Goal: Use online tool/utility: Utilize a website feature to perform a specific function

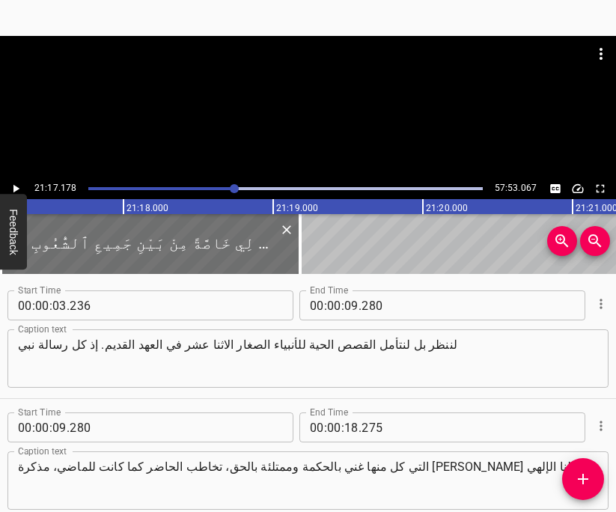
scroll to position [16193, 0]
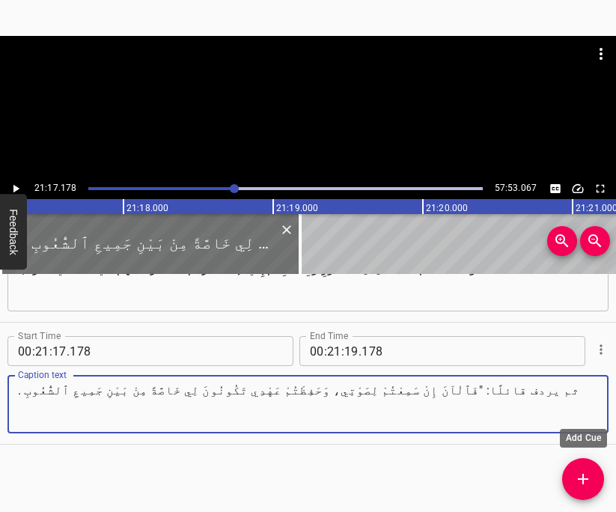
click at [573, 476] on span "Add Cue" at bounding box center [584, 479] width 42 height 18
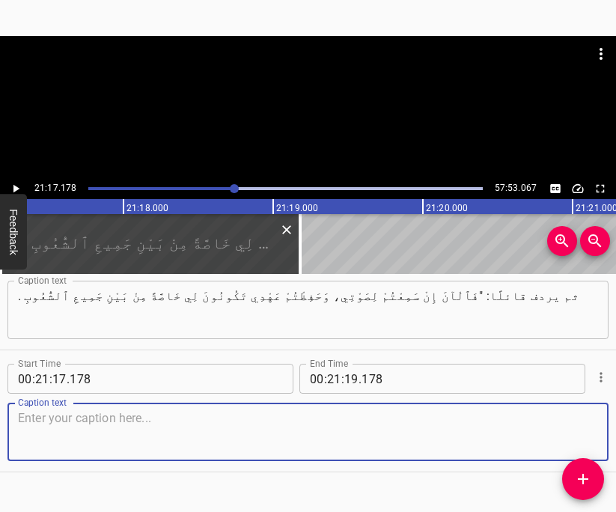
scroll to position [16288, 0]
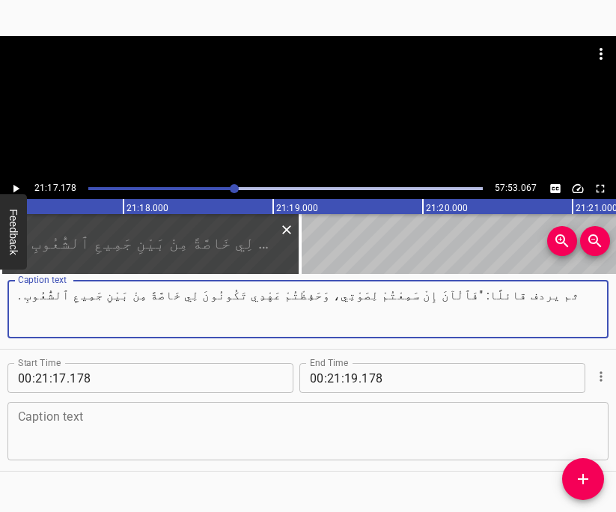
drag, startPoint x: 20, startPoint y: 303, endPoint x: 9, endPoint y: 305, distance: 11.5
click at [8, 306] on div ". ثم يردف قائلًا: "فَٱلْآنَ إِنْ سَمِعْتُمْ لِصَوْتِي، وَحَفِظْتُمْ عَهْدِي تَك…" at bounding box center [307, 309] width 601 height 58
drag, startPoint x: 20, startPoint y: 297, endPoint x: 9, endPoint y: 303, distance: 12.4
click at [9, 303] on div ". ثم يردف قائلًا: "فَٱلْآنَ إِنْ سَمِعْتُمْ لِصَوْتِي، وَحَفِظْتُمْ عَهْدِي تَك…" at bounding box center [307, 309] width 601 height 58
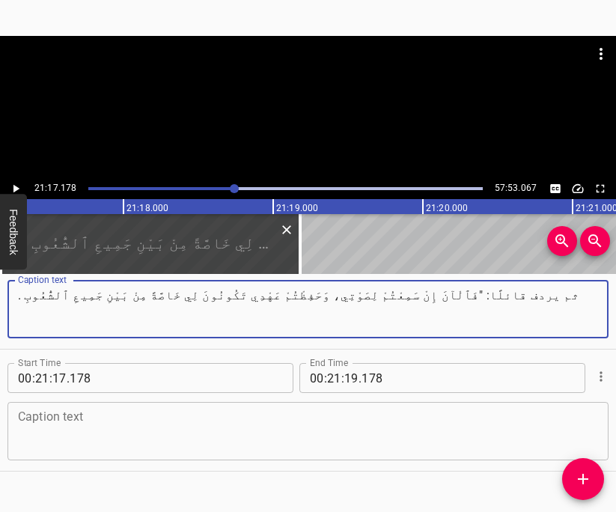
click at [9, 303] on div ". ثم يردف قائلًا: "فَٱلْآنَ إِنْ سَمِعْتُمْ لِصَوْتِي، وَحَفِظْتُمْ عَهْدِي تَك…" at bounding box center [307, 309] width 601 height 58
click at [19, 297] on textarea ". ثم يردف قائلًا: "فَٱلْآنَ إِنْ سَمِعْتُمْ لِصَوْتِي، وَحَفِظْتُمْ عَهْدِي تَك…" at bounding box center [308, 309] width 581 height 43
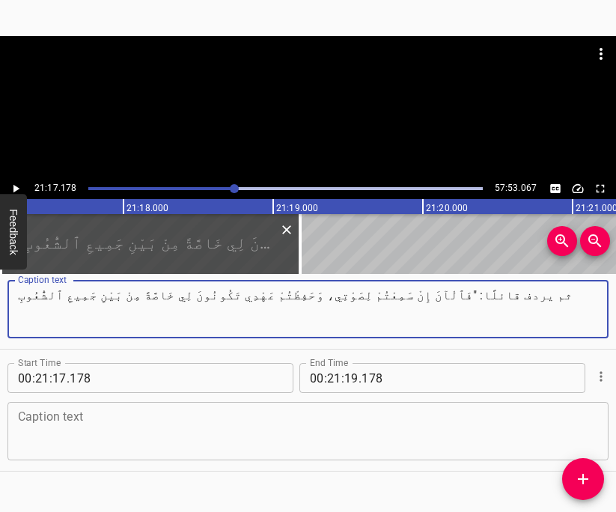
type textarea "ثم يردف قائلًا: "فَٱلْآنَ إِنْ سَمِعْتُمْ لِصَوْتِي، وَحَفِظْتُمْ عَهْدِي تَكُو…"
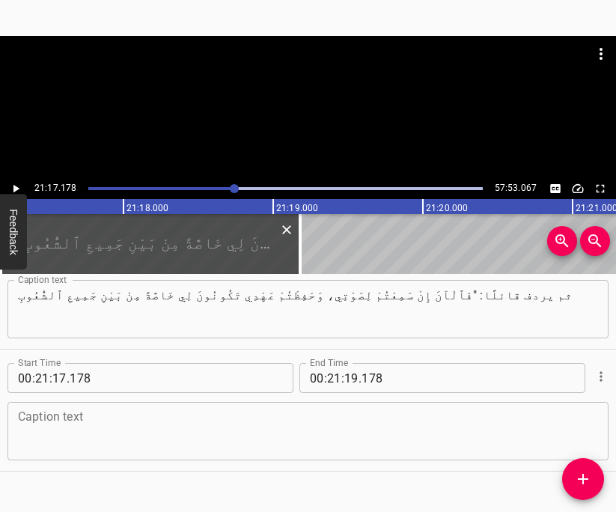
click at [147, 237] on div at bounding box center [151, 244] width 300 height 60
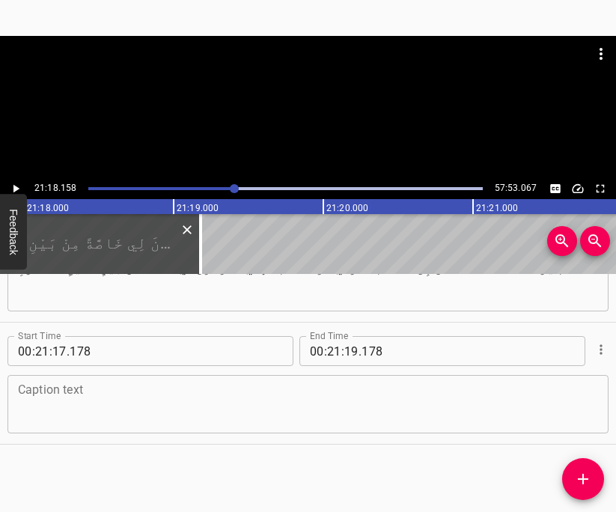
scroll to position [0, 191481]
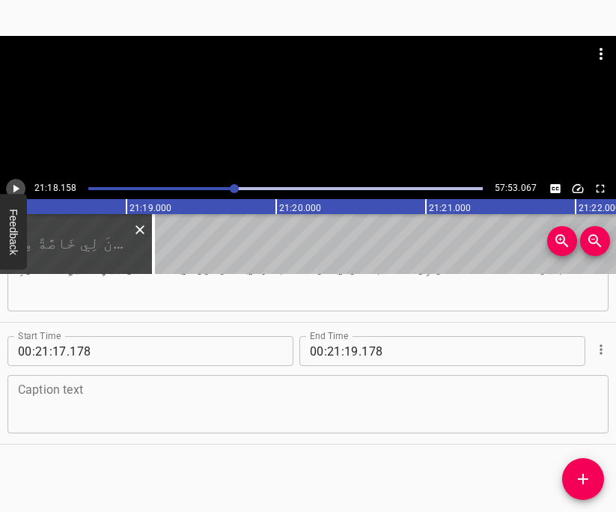
click at [17, 187] on icon "Play/Pause" at bounding box center [15, 188] width 13 height 13
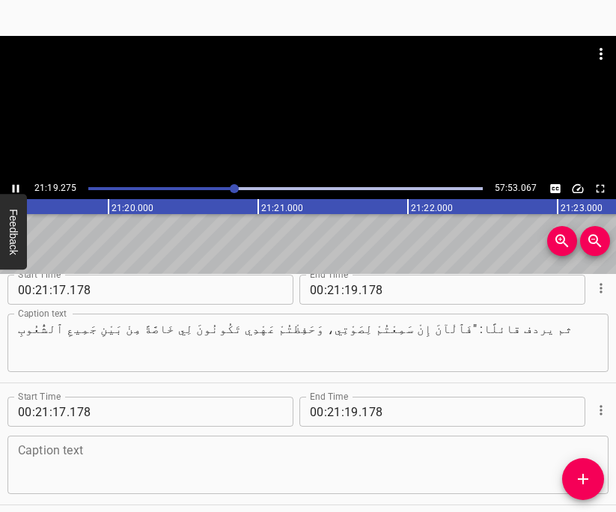
scroll to position [16251, 0]
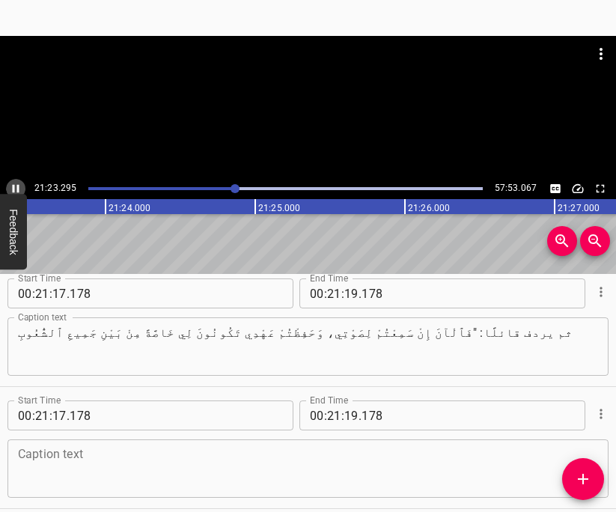
click at [16, 185] on icon "Play/Pause" at bounding box center [15, 188] width 13 height 13
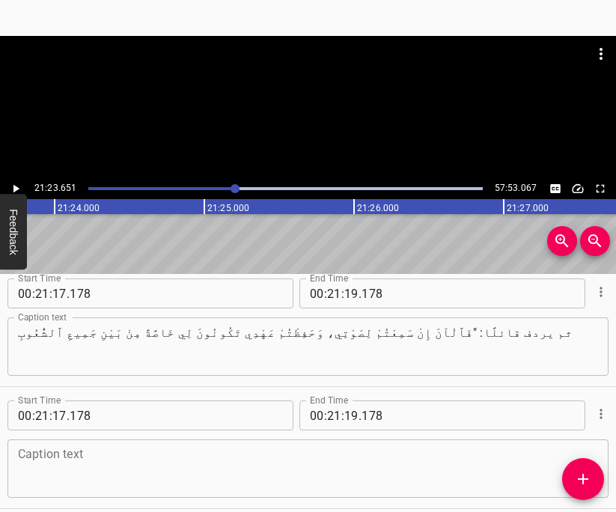
scroll to position [0, 192304]
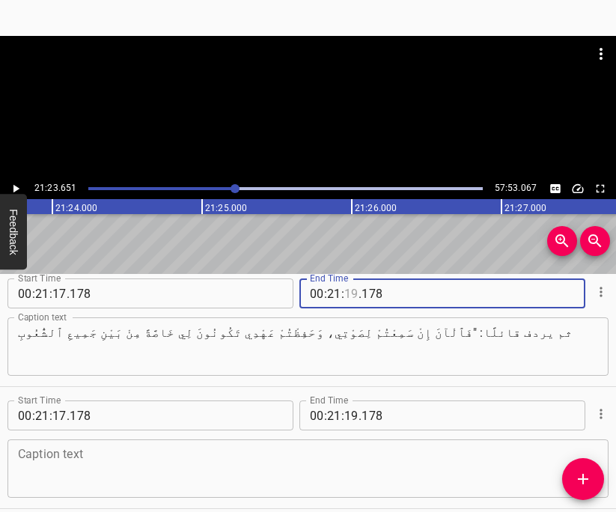
click at [351, 294] on input "number" at bounding box center [352, 294] width 14 height 30
type input "23"
type input "651"
click at [598, 413] on icon "Cue Options" at bounding box center [601, 414] width 15 height 15
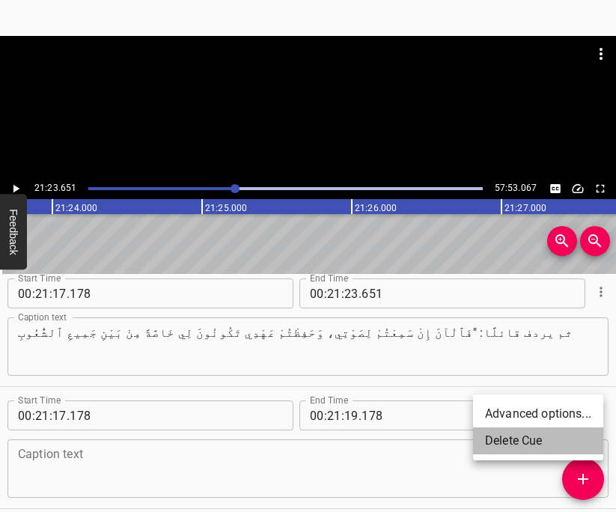
click at [532, 437] on li "Delete Cue" at bounding box center [538, 441] width 130 height 27
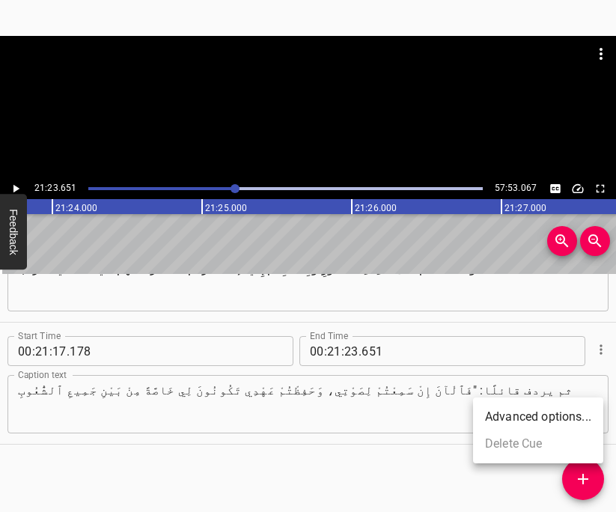
scroll to position [16193, 0]
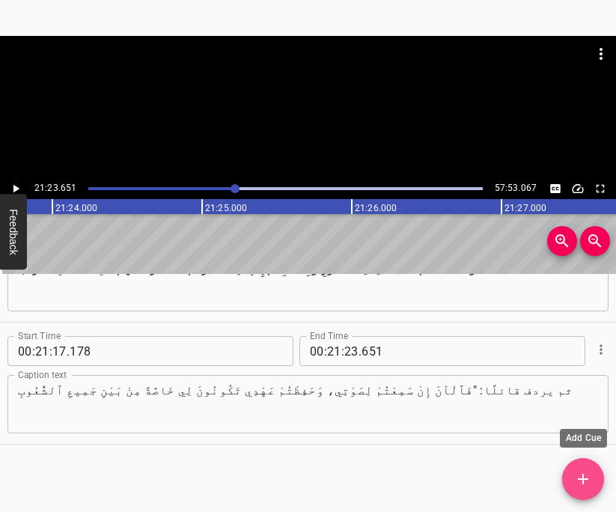
click at [590, 470] on icon "Add Cue" at bounding box center [584, 479] width 18 height 18
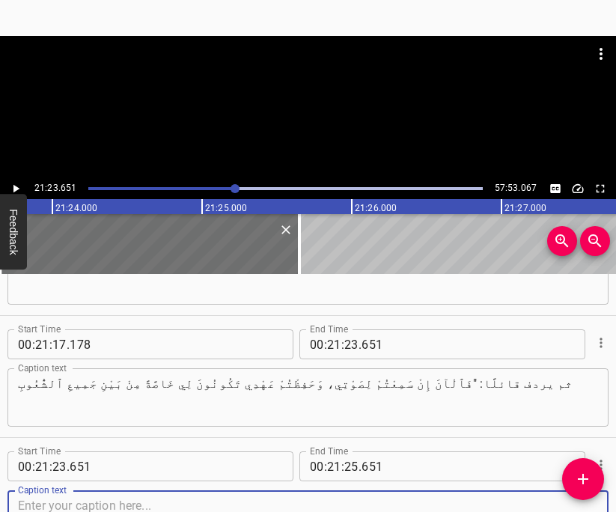
scroll to position [16315, 0]
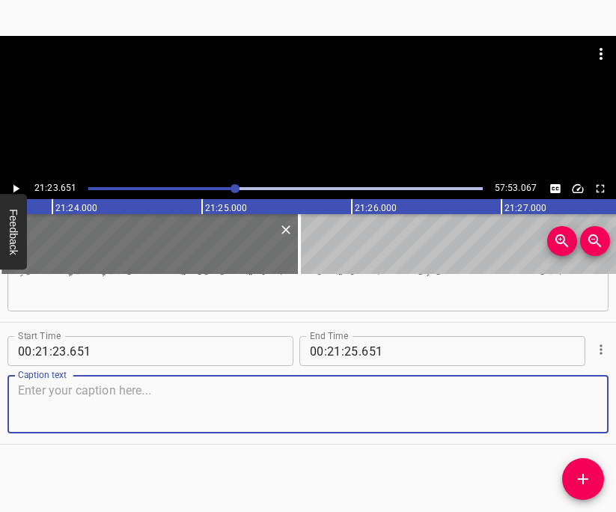
click at [266, 407] on textarea at bounding box center [308, 405] width 581 height 43
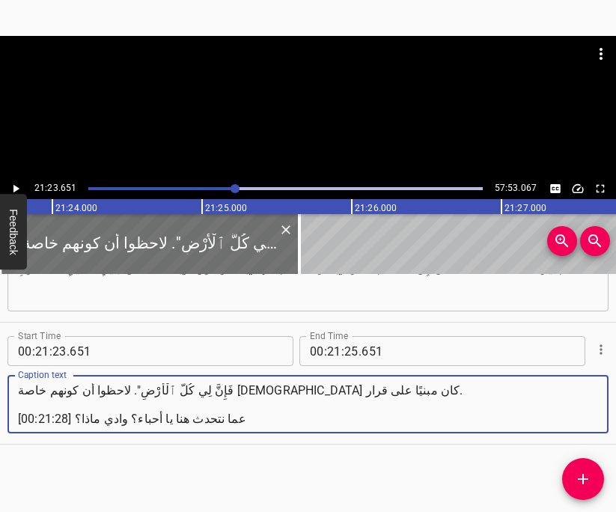
drag, startPoint x: 73, startPoint y: 424, endPoint x: 7, endPoint y: 421, distance: 66.0
click at [7, 421] on div "فَإِنَّ لِي كُلَّ ٱلْأَرْضِ". لاحظوا أن كونهم خاصة [DEMOGRAPHIC_DATA] كان مبنيً…" at bounding box center [307, 404] width 601 height 58
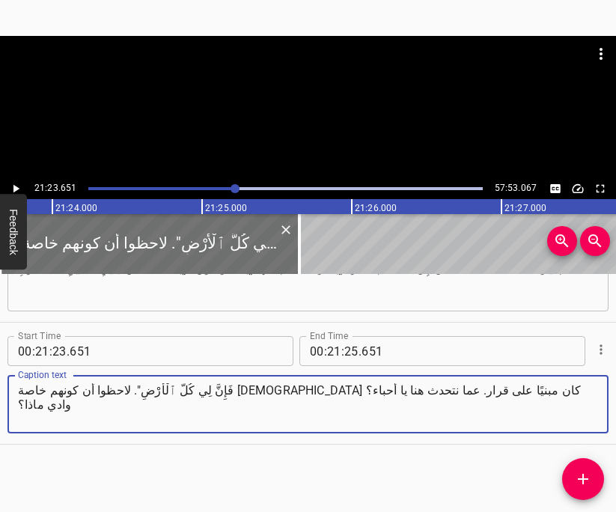
type textarea "فَإِنَّ لِي كُلَّ ٱلْأَرْضِ". لاحظوا أن كونهم خاصة [DEMOGRAPHIC_DATA] كان مبنيً…"
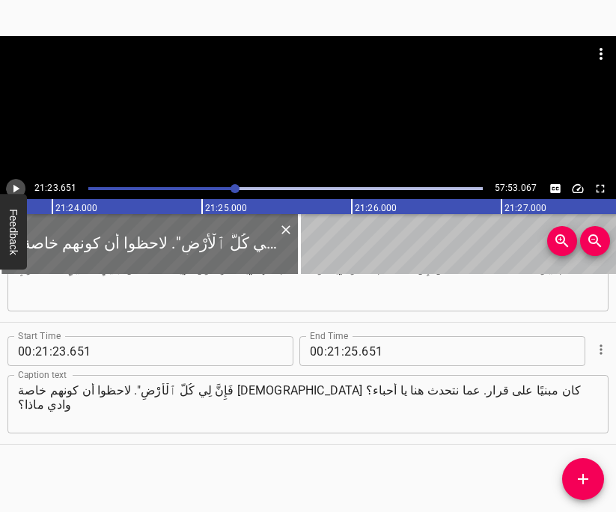
click at [16, 190] on icon "Play/Pause" at bounding box center [16, 189] width 6 height 8
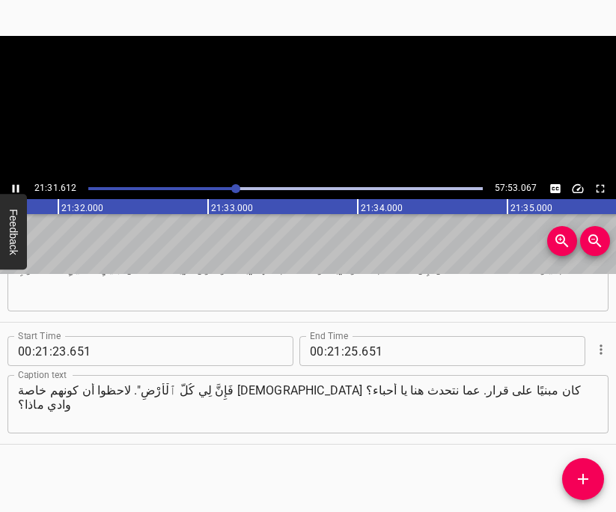
click at [16, 190] on icon "Play/Pause" at bounding box center [15, 188] width 13 height 13
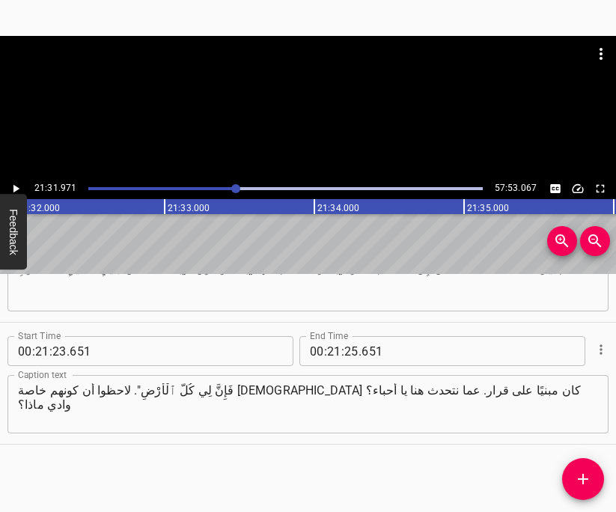
scroll to position [0, 193551]
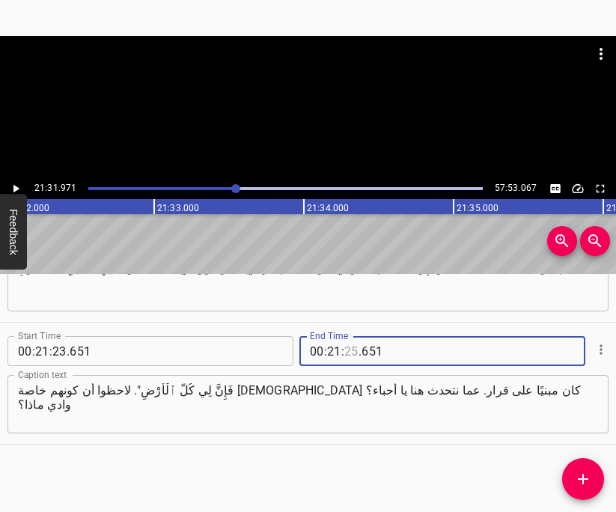
click at [356, 351] on input "number" at bounding box center [352, 351] width 14 height 30
type input "31"
type input "971"
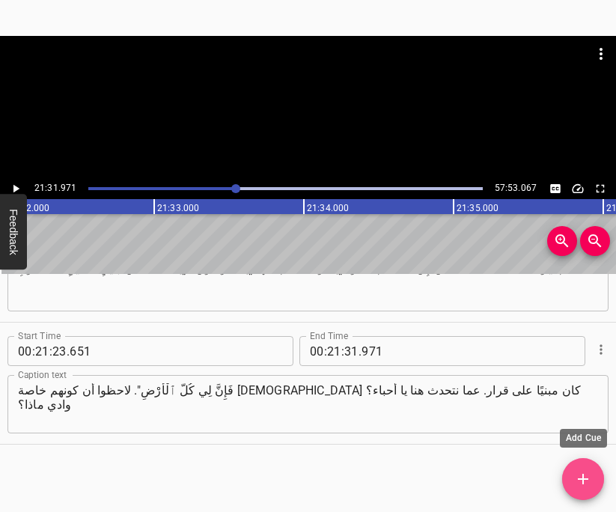
click at [582, 473] on icon "Add Cue" at bounding box center [584, 479] width 18 height 18
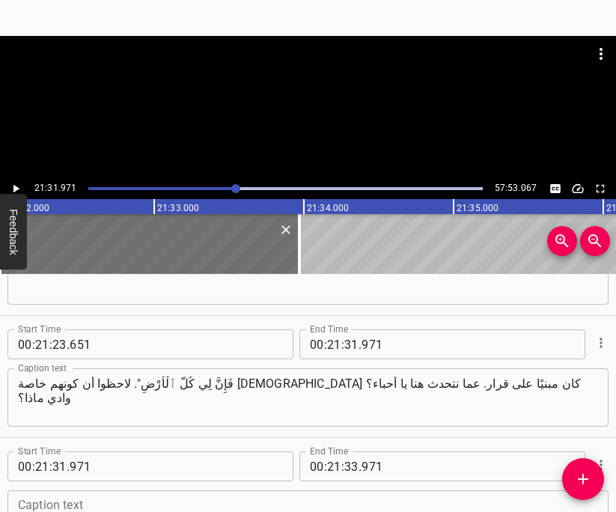
scroll to position [16437, 0]
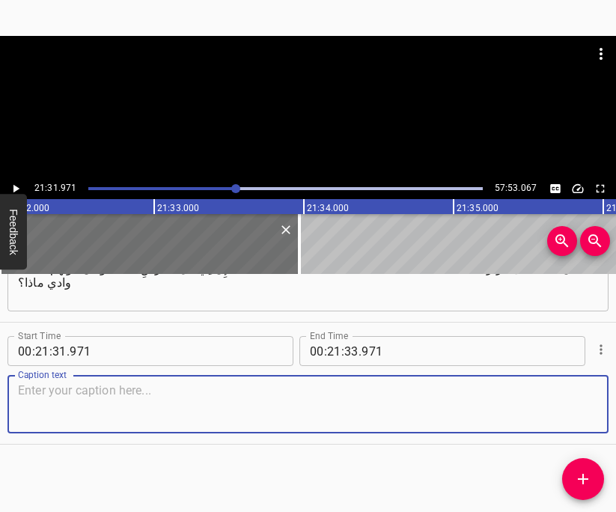
paste textarea "[GEOGRAPHIC_DATA]. أن كونهم خاصة [DEMOGRAPHIC_DATA] كان مبنيًا على قرار كان مبن…"
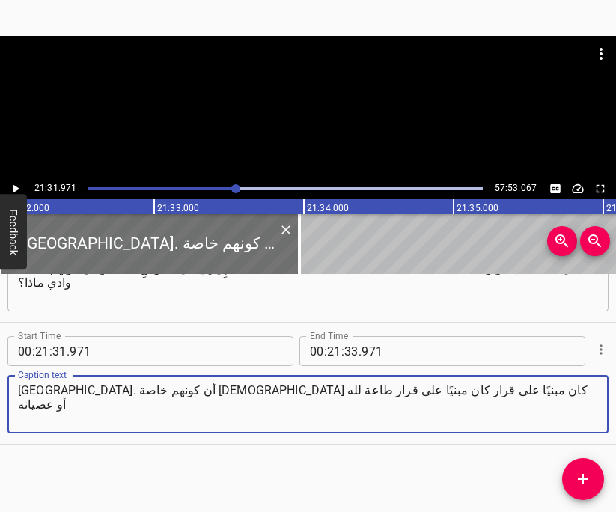
type textarea "[GEOGRAPHIC_DATA]. أن كونهم خاصة [DEMOGRAPHIC_DATA] كان مبنيًا على قرار كان مبن…"
click at [16, 187] on icon "Play/Pause" at bounding box center [15, 188] width 13 height 13
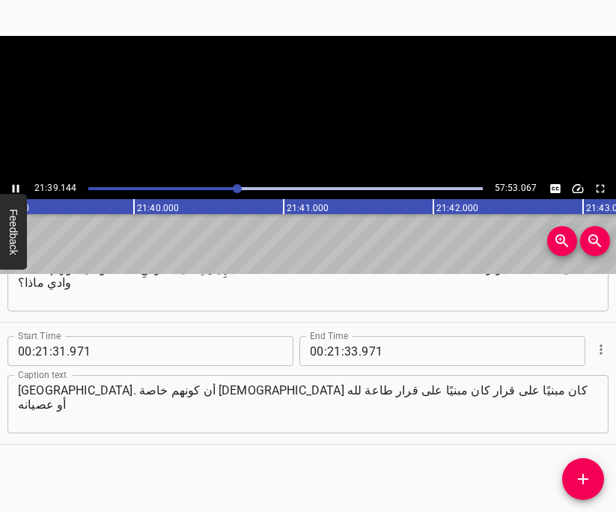
click at [16, 187] on icon "Play/Pause" at bounding box center [16, 189] width 7 height 8
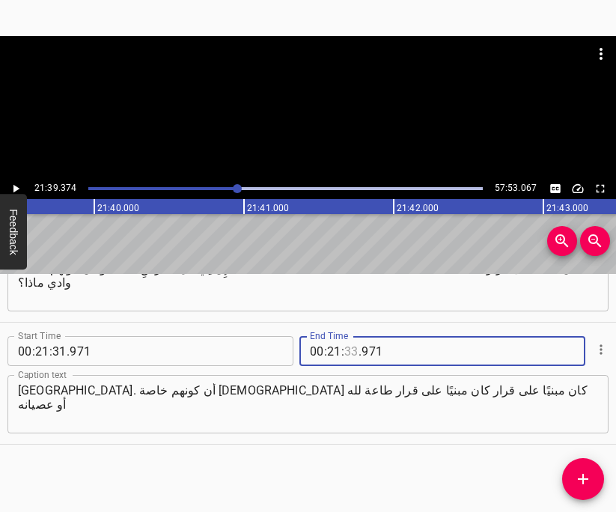
click at [357, 351] on input "number" at bounding box center [352, 351] width 14 height 30
type input "39"
type input "374"
click at [584, 479] on icon "Add Cue" at bounding box center [583, 479] width 10 height 10
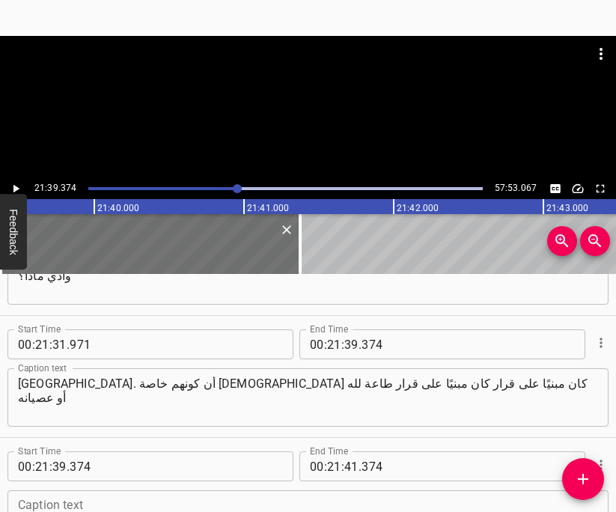
scroll to position [16559, 0]
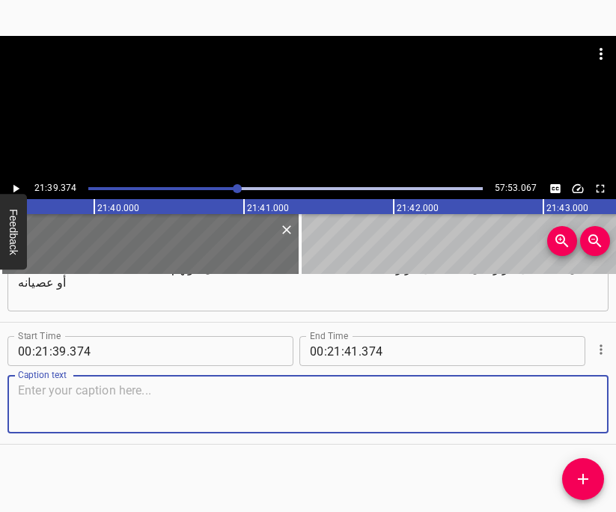
paste textarea ""إِنْ سَمِعْتُمْ لِصَوْتِي، وَحَفِظْتُمْ عَهْدِي تَكُونُونَ لِي خَاصَّةً مِنْ ب…"
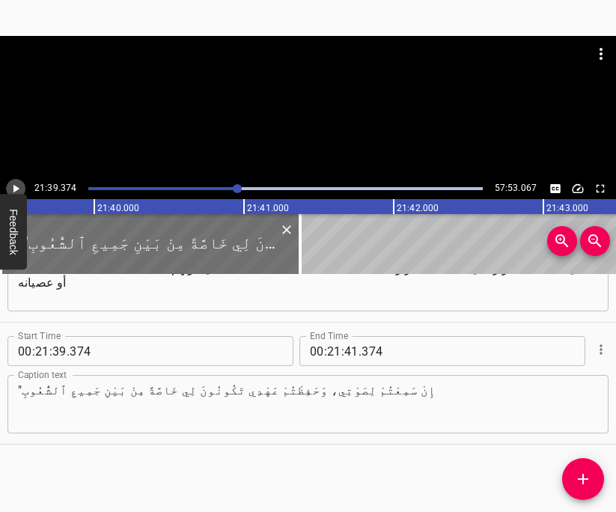
click at [16, 184] on icon "Play/Pause" at bounding box center [15, 188] width 13 height 13
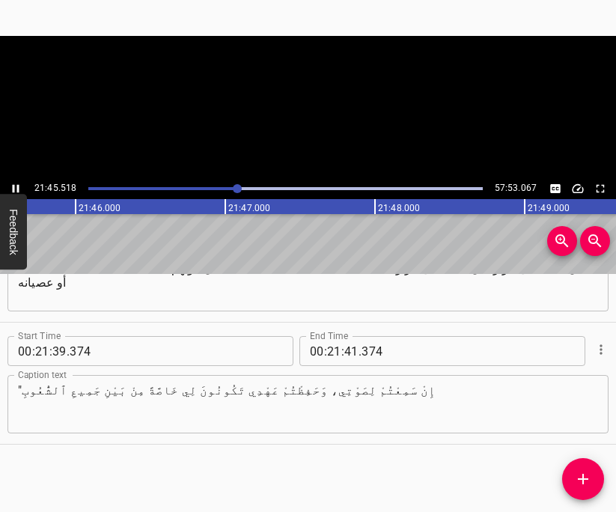
click at [16, 184] on icon "Play/Pause" at bounding box center [15, 188] width 13 height 13
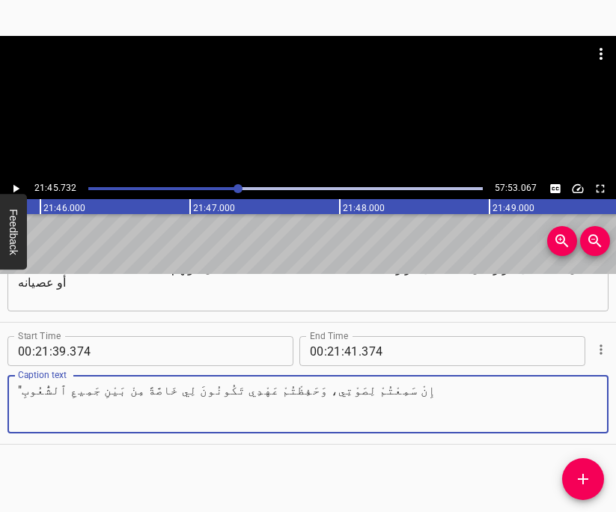
drag, startPoint x: 22, startPoint y: 388, endPoint x: 13, endPoint y: 389, distance: 8.3
click at [13, 389] on div ""إِنْ سَمِعْتُمْ لِصَوْتِي، وَحَفِظْتُمْ عَهْدِي تَكُونُونَ لِي خَاصَّةً مِنْ ب…" at bounding box center [307, 404] width 601 height 58
type textarea "إِنْ سَمِعْتُمْ لِصَوْتِي، وَحَفِظْتُمْ عَهْدِي تَكُونُونَ لِي خَاصَّةً مِنْ بَ…"
click at [353, 349] on input "number" at bounding box center [352, 351] width 14 height 30
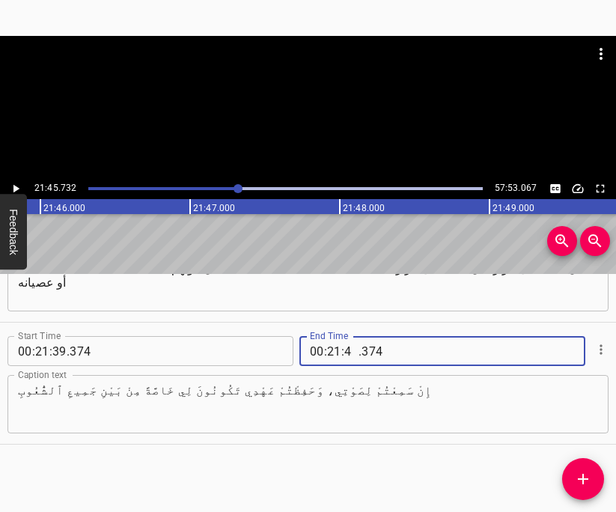
type input "45"
type input "732"
click at [586, 482] on icon "Add Cue" at bounding box center [584, 479] width 18 height 18
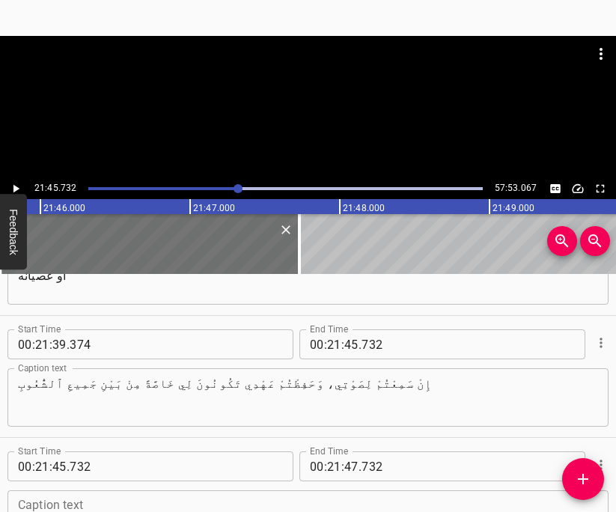
scroll to position [16681, 0]
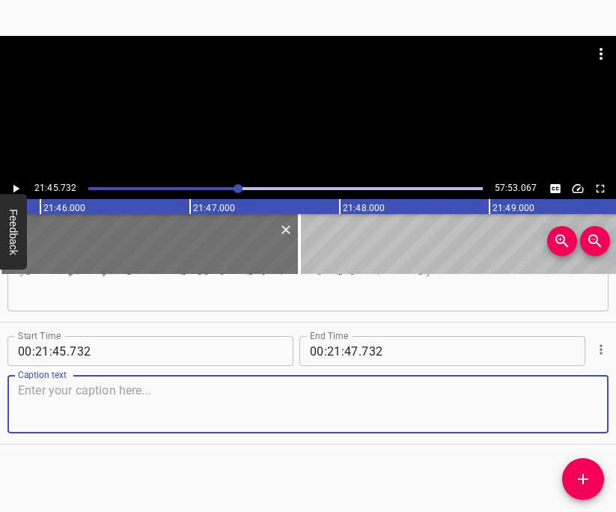
paste textarea "فَإِنَّ لِي كُلَّ ٱلْأَرْضِ". أما الآية السادسة فهي الآية المفتاحية التي سنركز …"
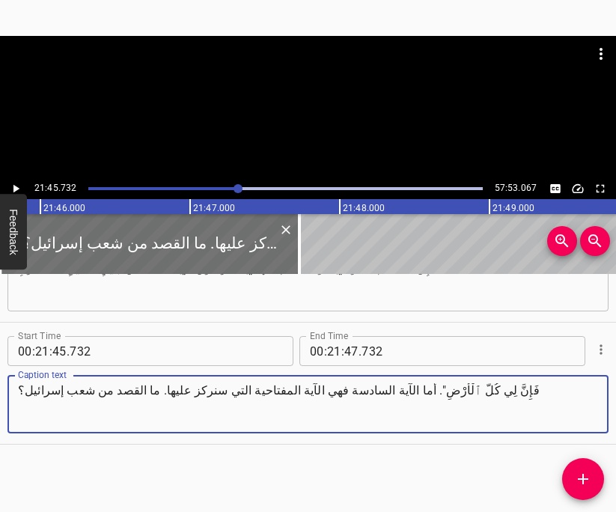
type textarea "فَإِنَّ لِي كُلَّ ٱلْأَرْضِ". أما الآية السادسة فهي الآية المفتاحية التي سنركز …"
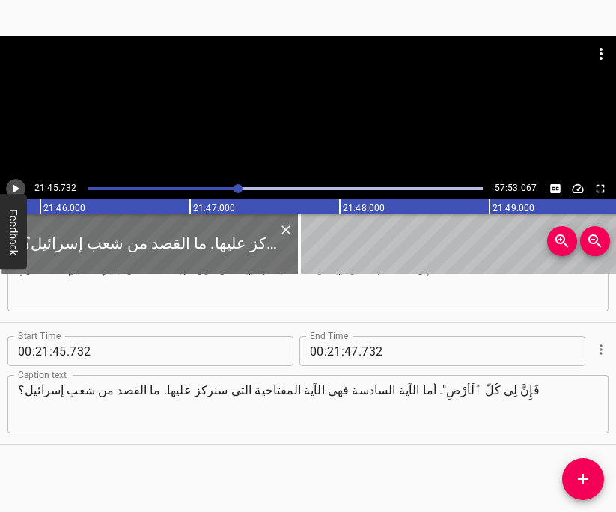
click at [20, 191] on icon "Play/Pause" at bounding box center [15, 188] width 13 height 13
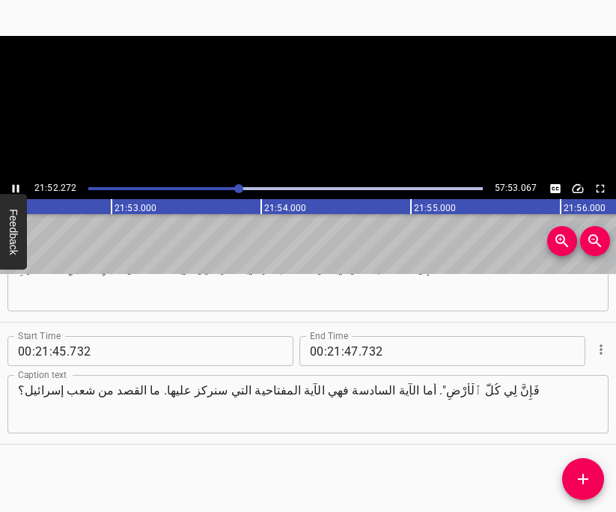
click at [20, 190] on icon "Play/Pause" at bounding box center [15, 188] width 13 height 13
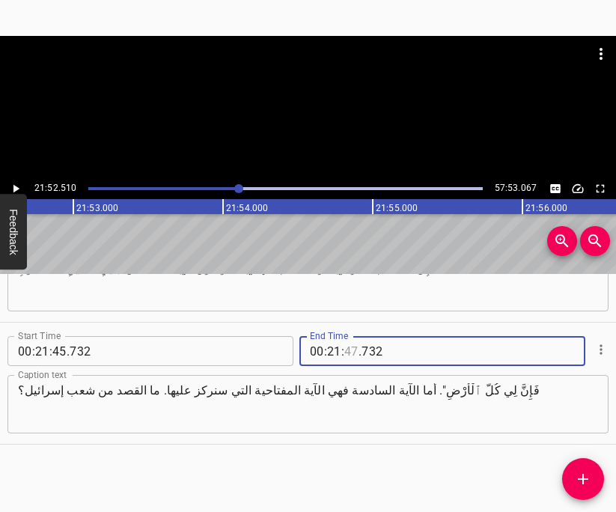
click at [351, 354] on input "number" at bounding box center [352, 351] width 14 height 30
type input "52"
type input "510"
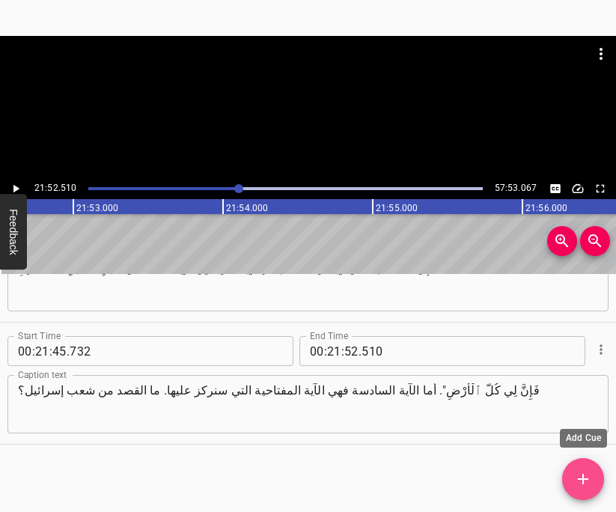
click at [581, 491] on button "Add Cue" at bounding box center [584, 479] width 42 height 42
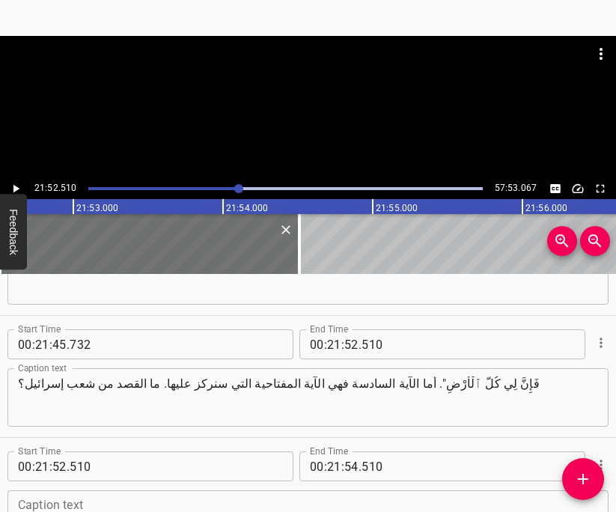
scroll to position [16804, 0]
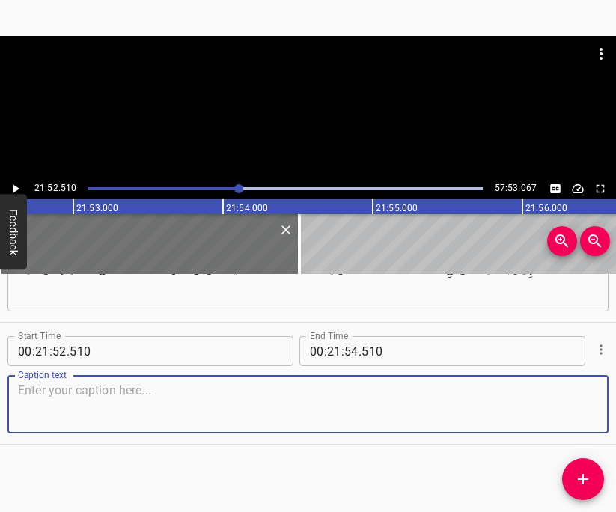
paste textarea "وَأَنْتُمْ تَكُونُونَ لِي مَمْلَكَةَ ماذا؟ كَهَنَةٍ. ممكلة ماذا؟ انتظروا لحظة"
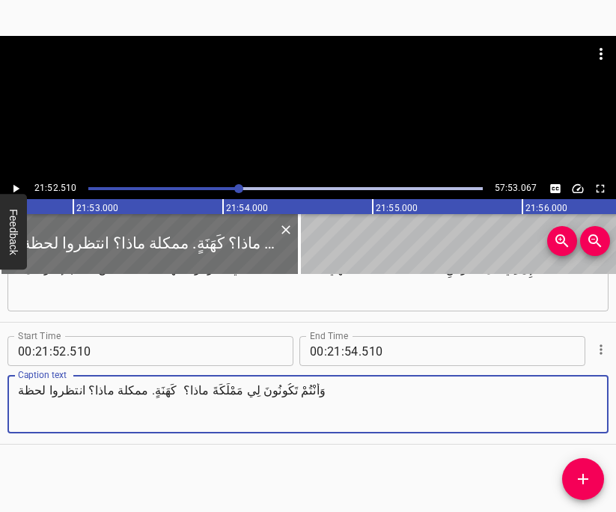
type textarea "وَأَنْتُمْ تَكُونُونَ لِي مَمْلَكَةَ ماذا؟ كَهَنَةٍ. ممكلة ماذا؟ انتظروا لحظة"
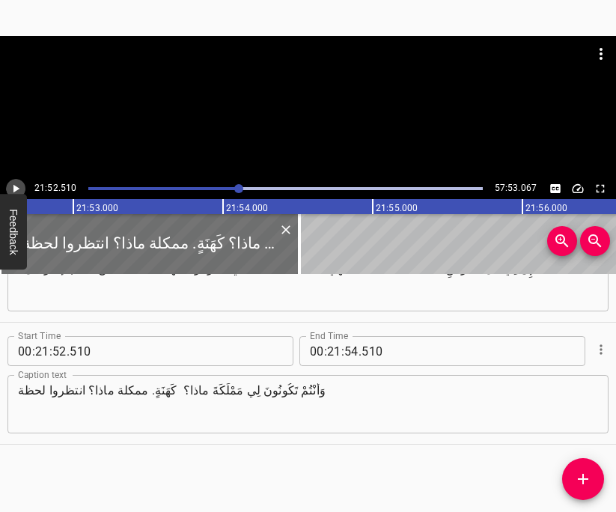
click at [13, 190] on icon "Play/Pause" at bounding box center [16, 189] width 6 height 8
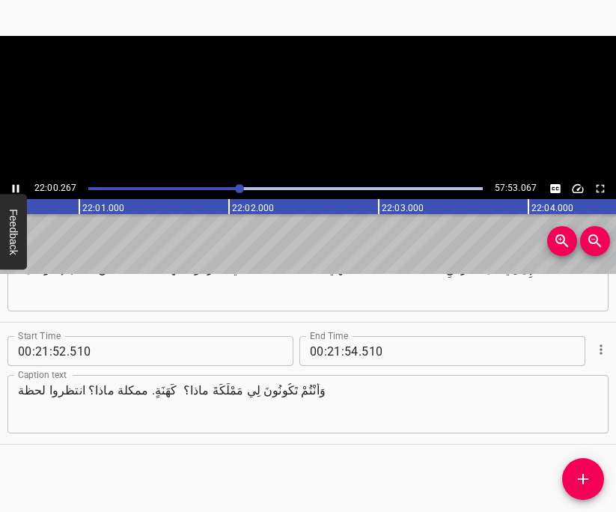
click at [13, 190] on icon "Play/Pause" at bounding box center [16, 189] width 7 height 8
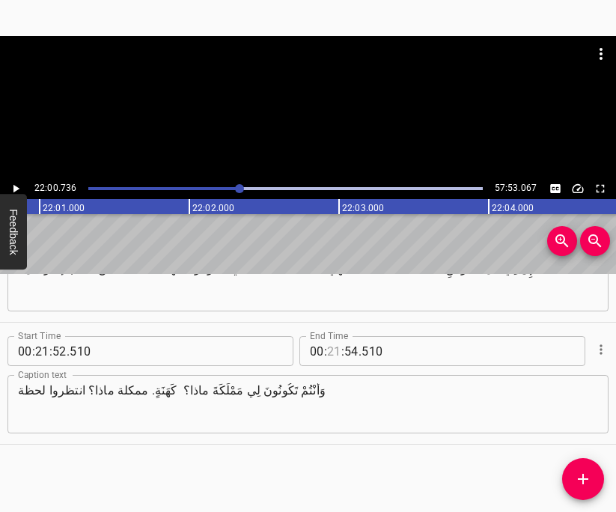
click at [338, 352] on input "number" at bounding box center [334, 351] width 14 height 30
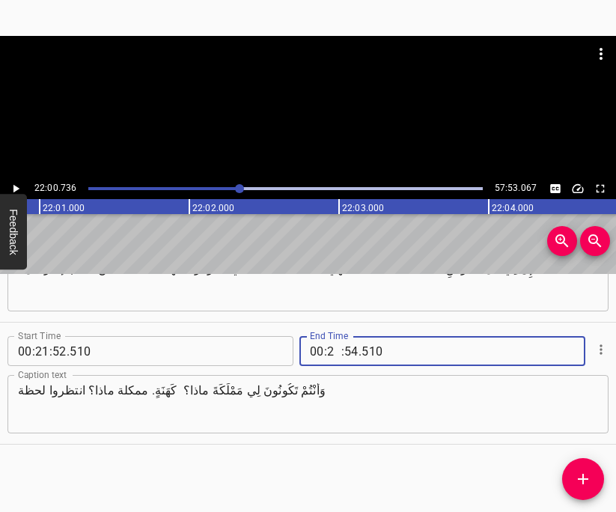
type input "22"
type input "99"
type input "510"
click at [352, 353] on input "number" at bounding box center [352, 351] width 14 height 30
type input "00"
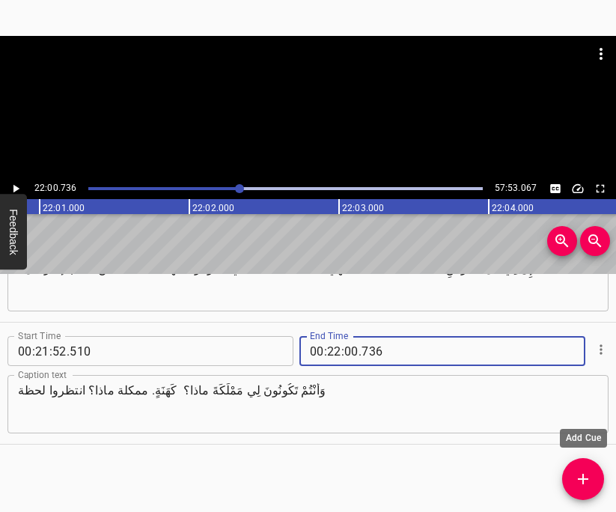
type input "736"
click at [580, 475] on icon "Add Cue" at bounding box center [584, 479] width 18 height 18
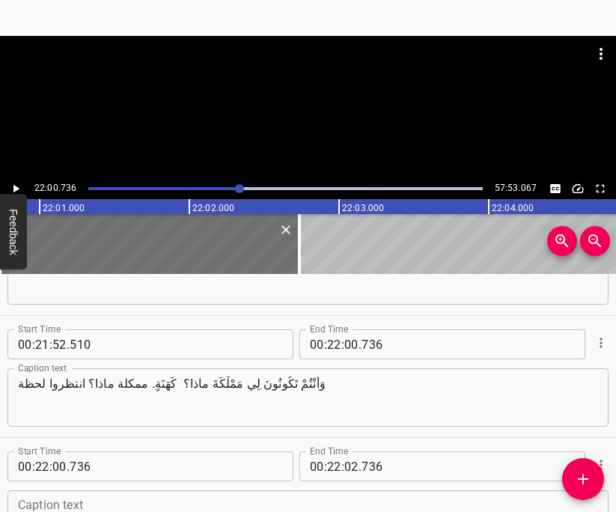
scroll to position [16926, 0]
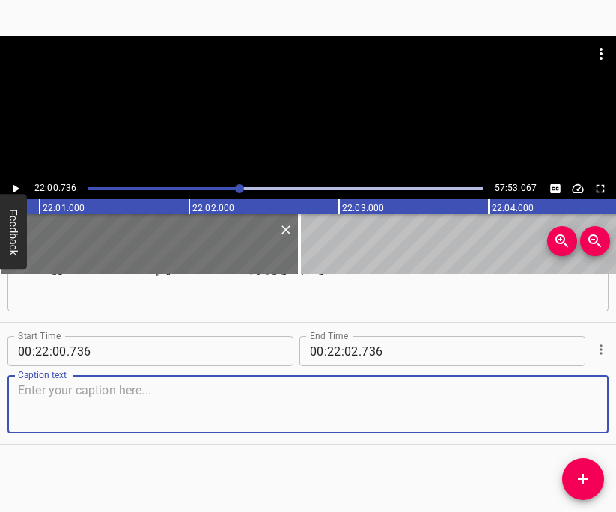
paste textarea "كنت أعتقد أن الكهنوت خاص بسبط لاوي وحده. لم يقل سبط كهنة"
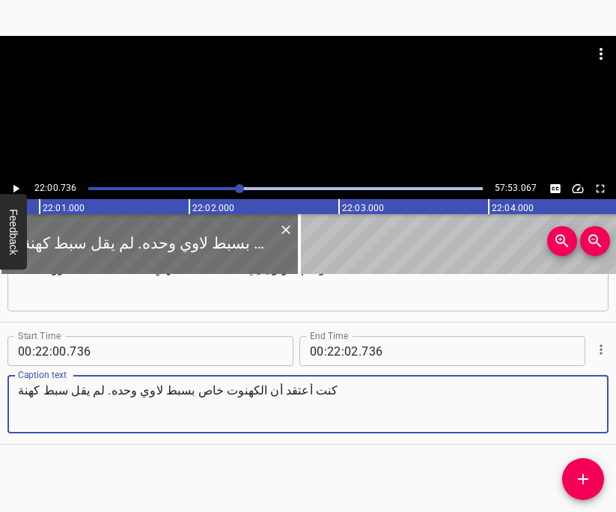
type textarea "كنت أعتقد أن الكهنوت خاص بسبط لاوي وحده. لم يقل سبط كهنة"
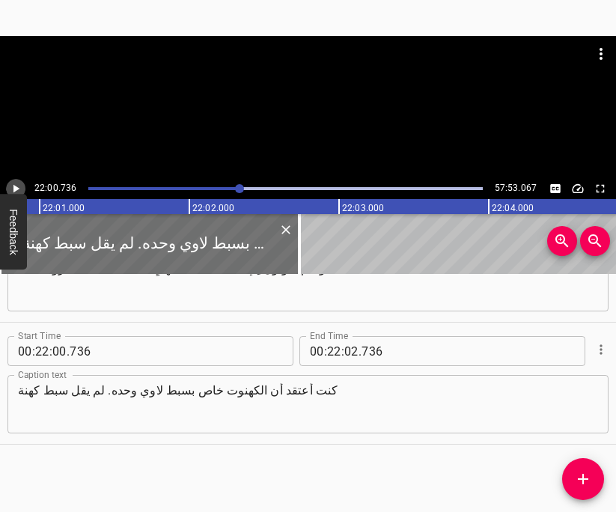
click at [16, 187] on icon "Play/Pause" at bounding box center [16, 189] width 6 height 8
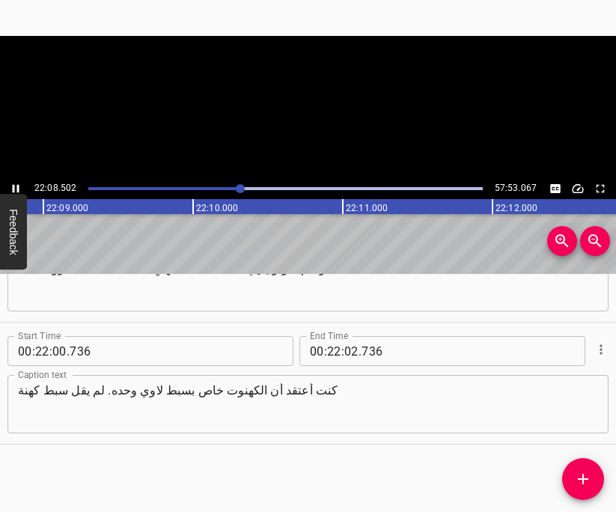
click at [16, 187] on icon "Play/Pause" at bounding box center [15, 188] width 13 height 13
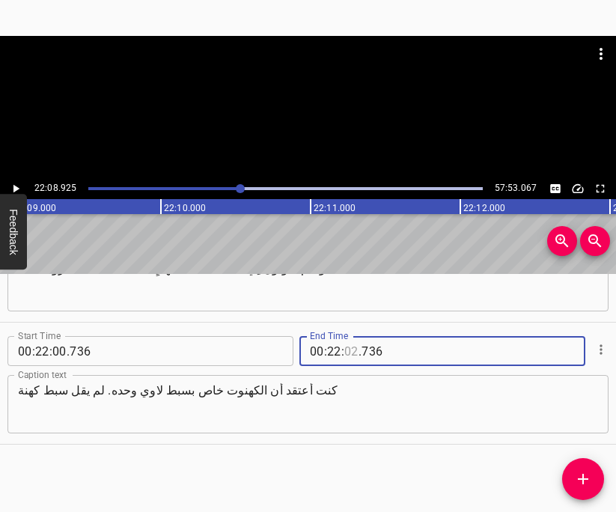
click at [350, 357] on input "number" at bounding box center [352, 351] width 14 height 30
type input "08"
type input "925"
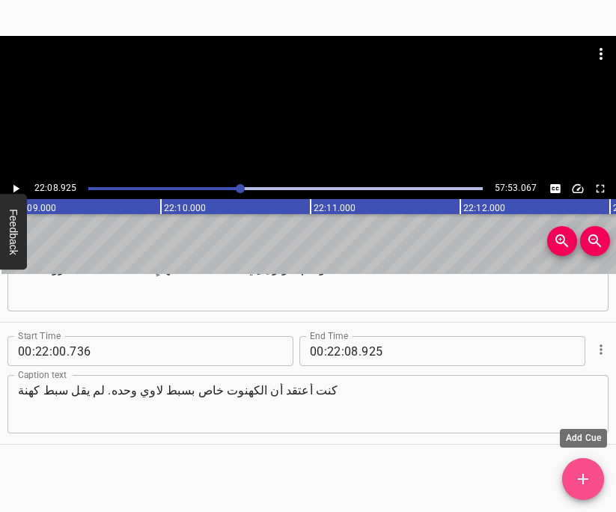
click at [587, 488] on icon "Add Cue" at bounding box center [584, 479] width 18 height 18
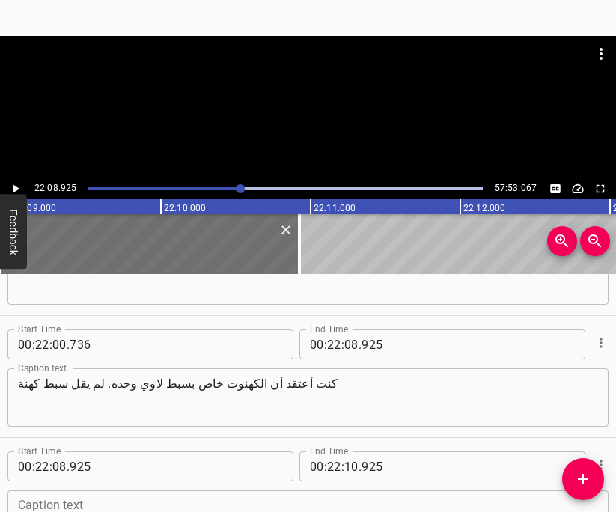
scroll to position [17048, 0]
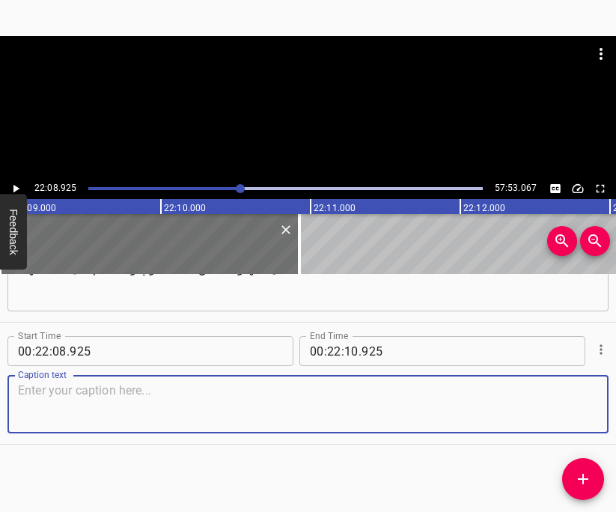
paste textarea "تمثلت خطة الله الأولى والأصلية لبني إسرائيل ولأمة إسرائيل في أن يكونوا نورًا لأ…"
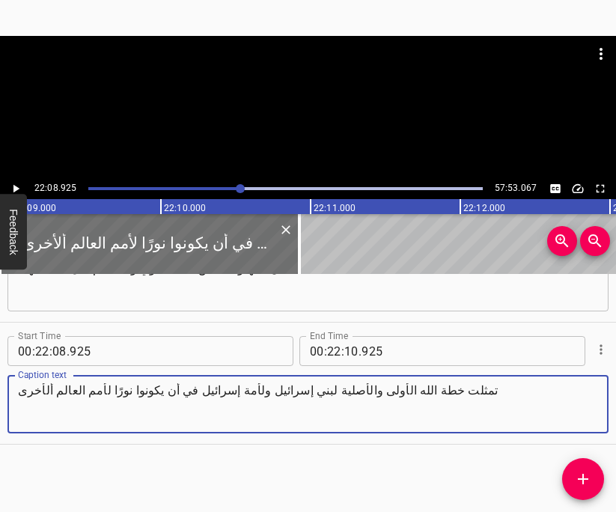
type textarea "تمثلت خطة الله الأولى والأصلية لبني إسرائيل ولأمة إسرائيل في أن يكونوا نورًا لأ…"
click at [17, 191] on icon "Play/Pause" at bounding box center [15, 188] width 13 height 13
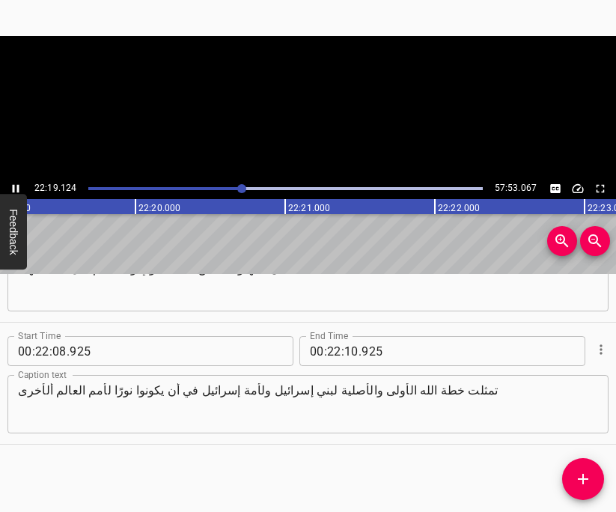
click at [17, 191] on icon "Play/Pause" at bounding box center [16, 189] width 7 height 8
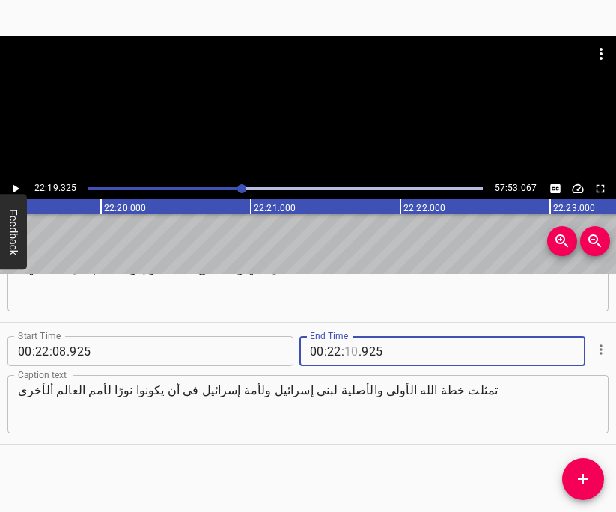
click at [350, 353] on input "number" at bounding box center [352, 351] width 14 height 30
type input "19"
type input "325"
click at [581, 487] on icon "Add Cue" at bounding box center [584, 479] width 18 height 18
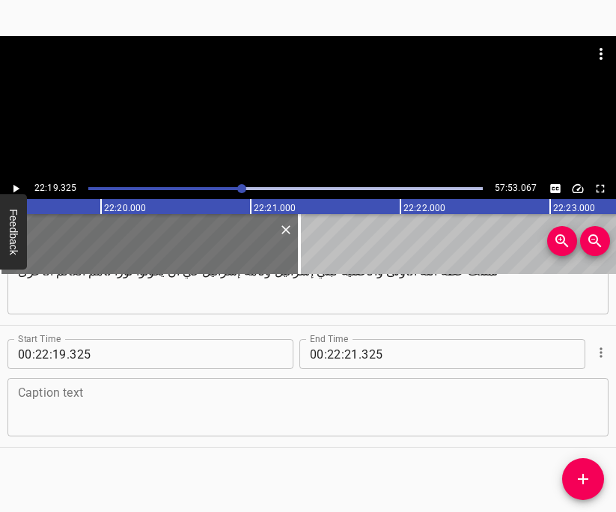
scroll to position [17170, 0]
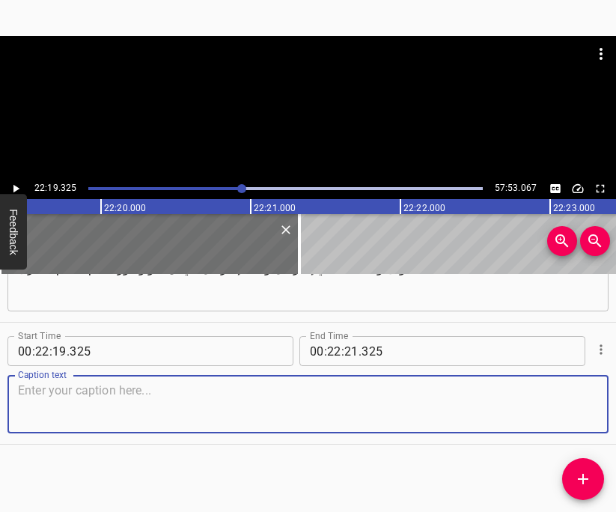
paste textarea "الذين سمعوا عن عجائب الله وأمجاده التي صنعها في [GEOGRAPHIC_DATA]. هل لنا أن نق…"
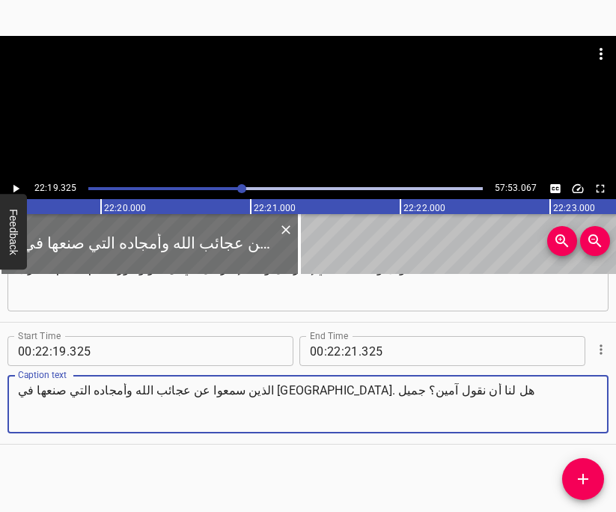
type textarea "الذين سمعوا عن عجائب الله وأمجاده التي صنعها في [GEOGRAPHIC_DATA]. هل لنا أن نق…"
click at [14, 188] on icon "Play/Pause" at bounding box center [16, 189] width 6 height 8
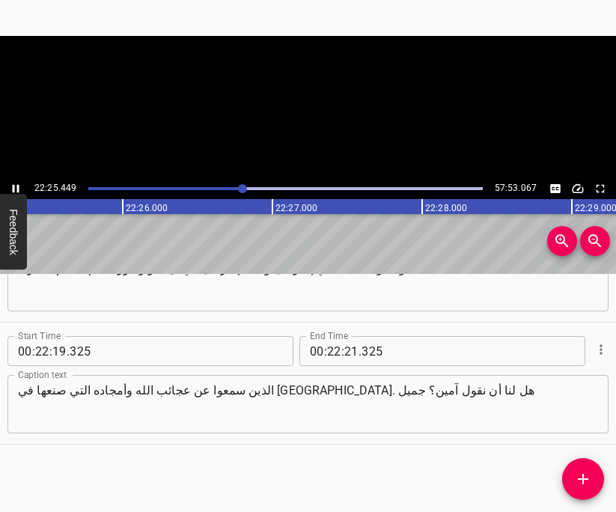
click at [14, 188] on icon "Play/Pause" at bounding box center [15, 188] width 13 height 13
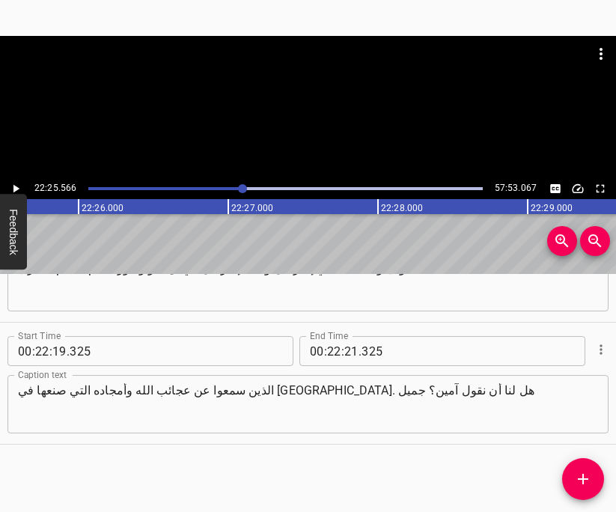
scroll to position [0, 201580]
click at [349, 351] on input "21" at bounding box center [352, 351] width 14 height 30
click at [349, 351] on input "number" at bounding box center [352, 351] width 14 height 30
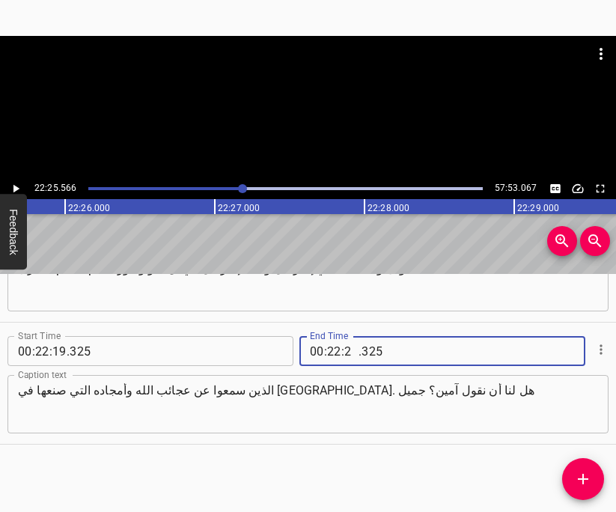
type input "25"
type input "566"
click at [587, 491] on button "Add Cue" at bounding box center [584, 479] width 42 height 42
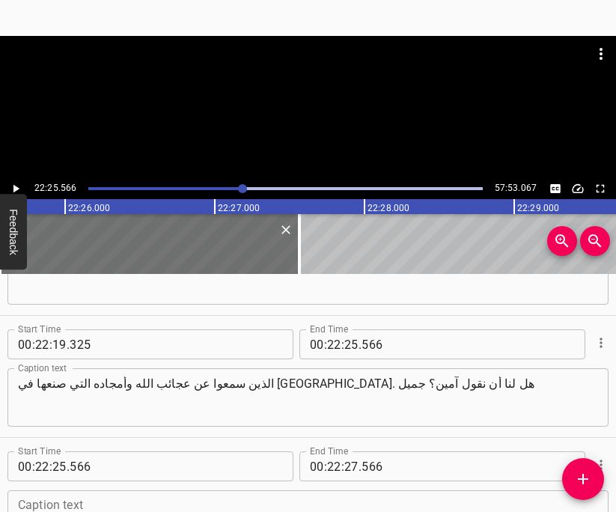
scroll to position [17292, 0]
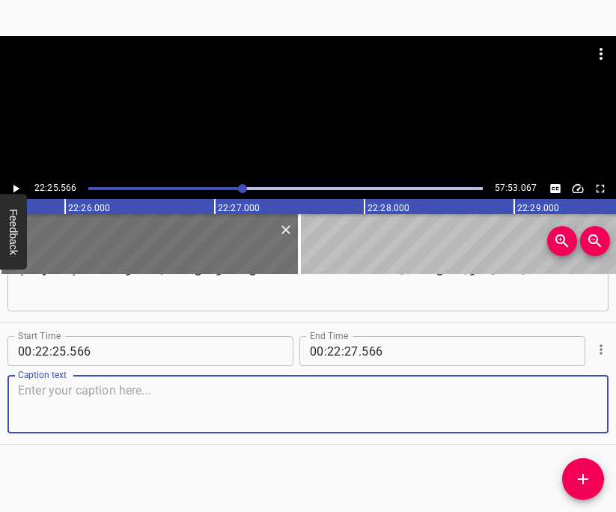
paste textarea "وَأَنْتُمْ تَكُونُونَ لِي مَمْلَكَةَ كَهَنَةٍ وَأُمَّةً مُقَدَّسَةً. هَذِهِ [DE…"
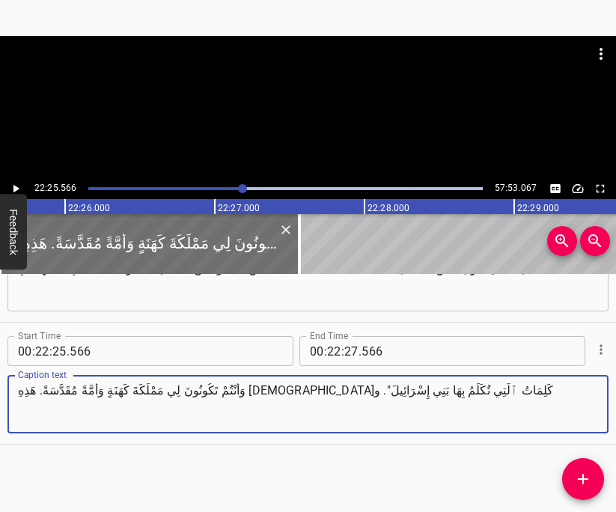
drag, startPoint x: 32, startPoint y: 397, endPoint x: 18, endPoint y: 396, distance: 14.3
click at [18, 396] on textarea "وَأَنْتُمْ تَكُونُونَ لِي مَمْلَكَةَ كَهَنَةٍ وَأُمَّةً مُقَدَّسَةً. هَذِهِ [DE…" at bounding box center [308, 405] width 581 height 43
click at [18, 395] on textarea "وَأَنْتُمْ تَكُونُونَ لِي مَمْلَكَةَ كَهَنَةٍ وَأُمَّةً مُقَدَّسَةً. هَذِهِ [DE…" at bounding box center [308, 405] width 581 height 43
drag, startPoint x: 25, startPoint y: 395, endPoint x: 16, endPoint y: 395, distance: 9.7
click at [16, 395] on div "وَأَنْتُمْ تَكُونُونَ لِي مَمْلَكَةَ كَهَنَةٍ وَأُمَّةً مُقَدَّسَةً. هَذِهِ [DE…" at bounding box center [307, 404] width 601 height 58
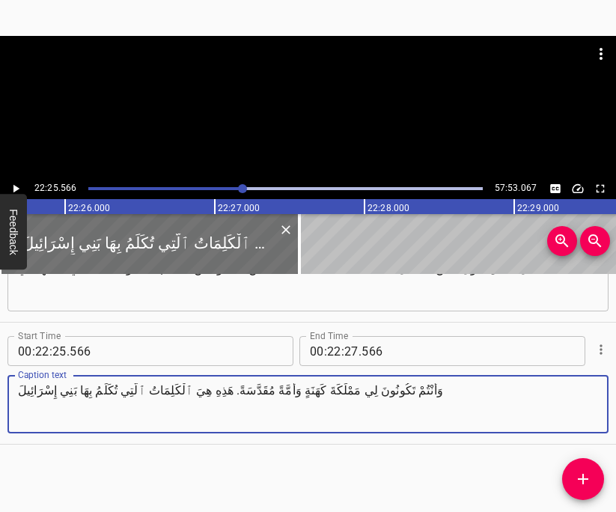
type textarea "وَأَنْتُمْ تَكُونُونَ لِي مَمْلَكَةَ كَهَنَةٍ وَأُمَّةً مُقَدَّسَةً. هَذِهِ هِي…"
click at [20, 187] on icon "Play/Pause" at bounding box center [15, 188] width 13 height 13
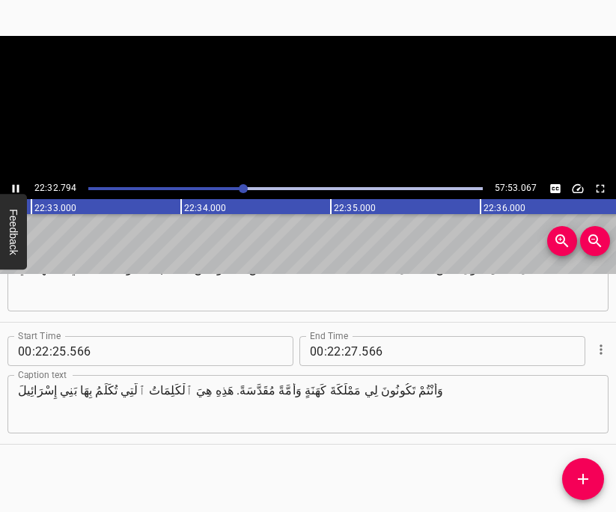
click at [20, 187] on icon "Play/Pause" at bounding box center [15, 188] width 13 height 13
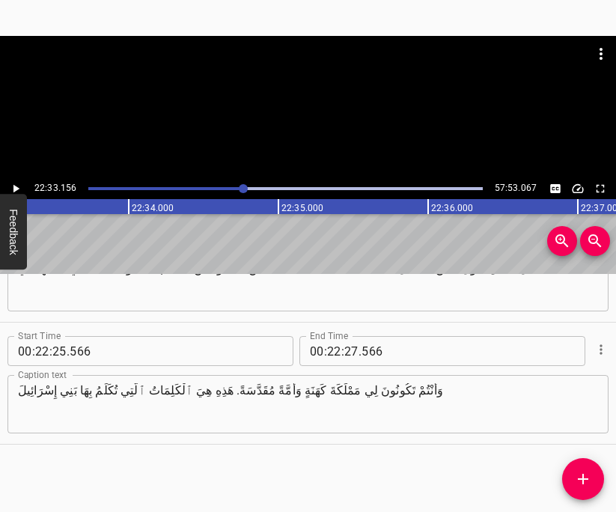
scroll to position [0, 202717]
type input "27"
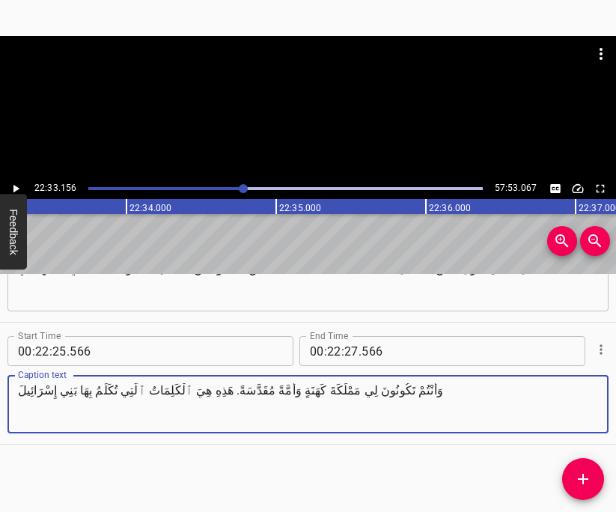
click at [348, 351] on input "27" at bounding box center [352, 351] width 14 height 30
click at [351, 348] on input "27" at bounding box center [352, 351] width 14 height 30
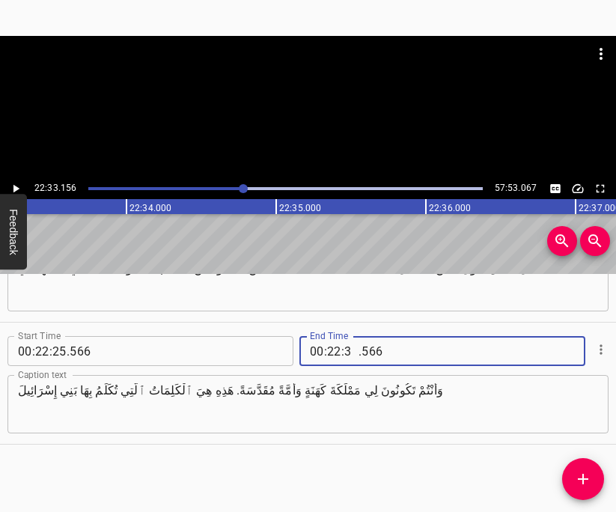
type input "33"
type input "156"
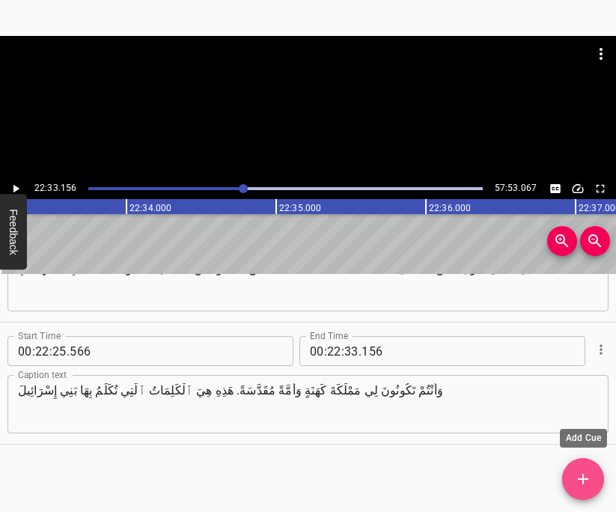
click at [584, 477] on icon "Add Cue" at bounding box center [584, 479] width 18 height 18
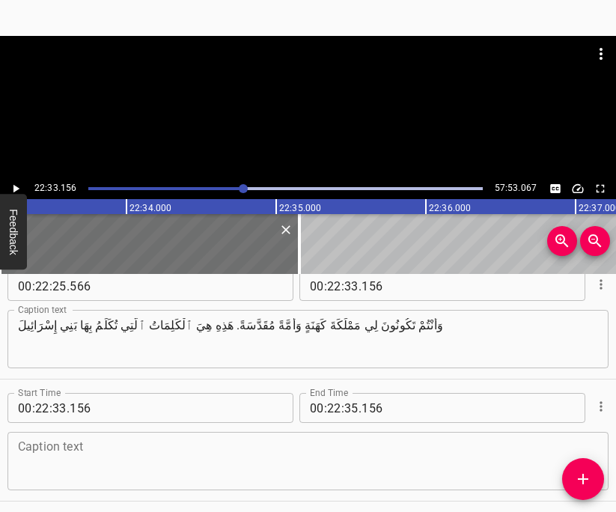
scroll to position [17414, 0]
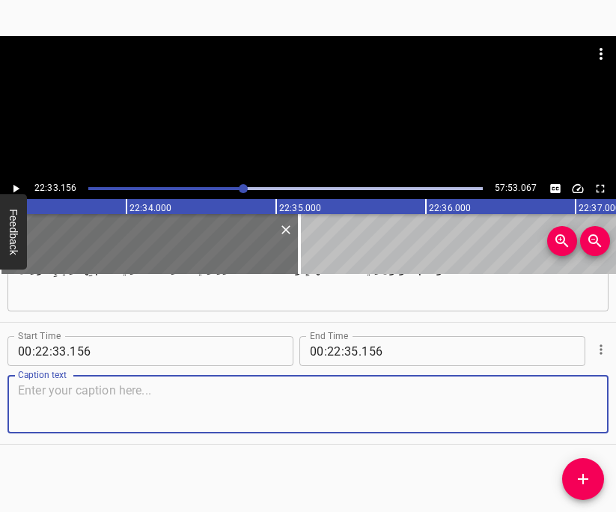
paste textarea "". وإن واصلتم القراءة، سمع بنو إسرائيل أقوال الله وقالوا: "كُلُّ مَا تَكَلَّمَ …"
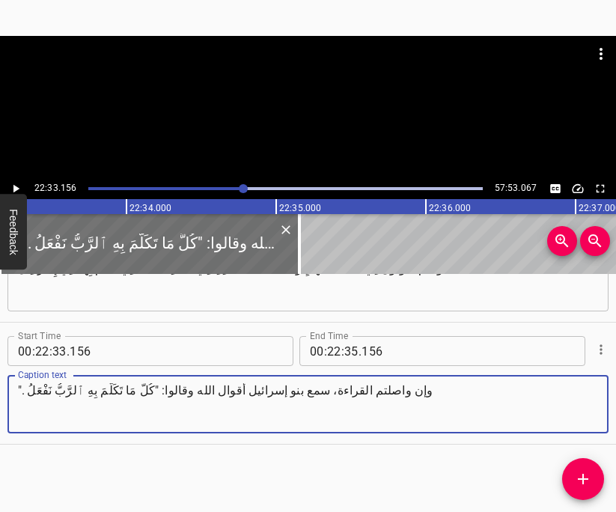
type textarea "". وإن واصلتم القراءة، سمع بنو إسرائيل أقوال الله وقالوا: "كُلُّ مَا تَكَلَّمَ …"
click at [20, 185] on icon "Play/Pause" at bounding box center [15, 188] width 13 height 13
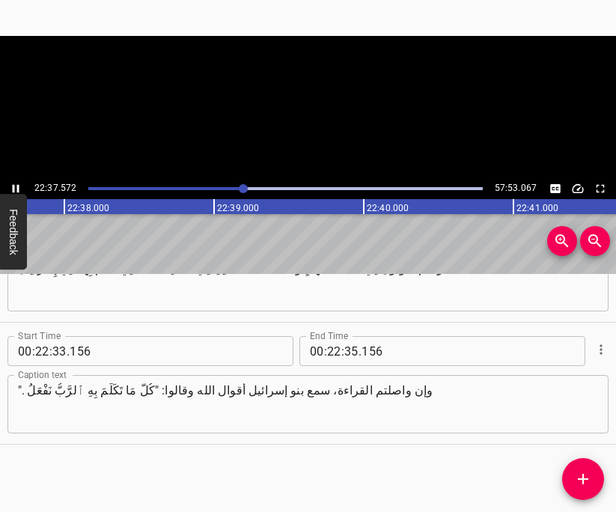
click at [20, 184] on icon "Play/Pause" at bounding box center [15, 188] width 13 height 13
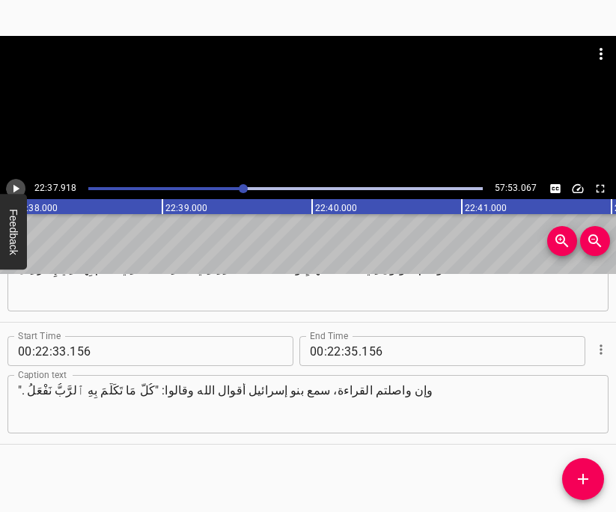
click at [7, 186] on button "Play/Pause" at bounding box center [15, 188] width 19 height 19
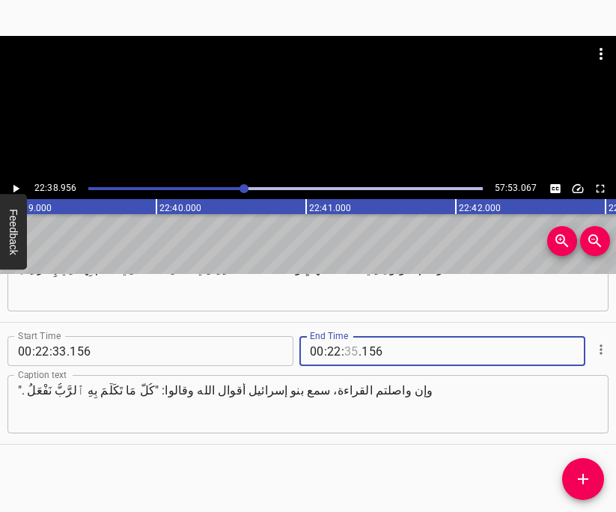
click at [353, 353] on input "number" at bounding box center [352, 351] width 14 height 30
type input "38"
type input "956"
click at [585, 482] on icon "Add Cue" at bounding box center [584, 479] width 18 height 18
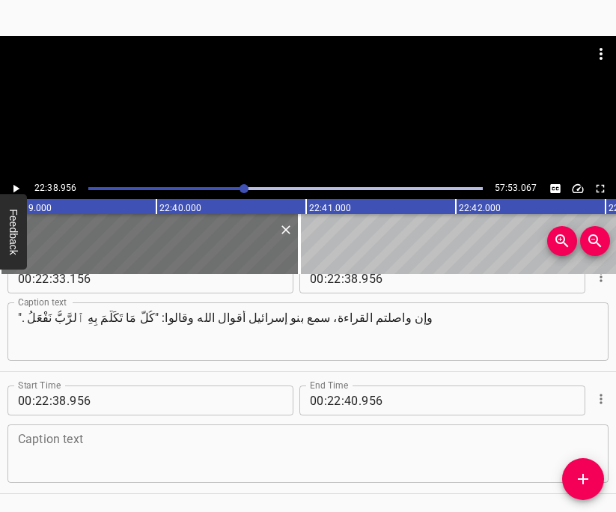
scroll to position [17536, 0]
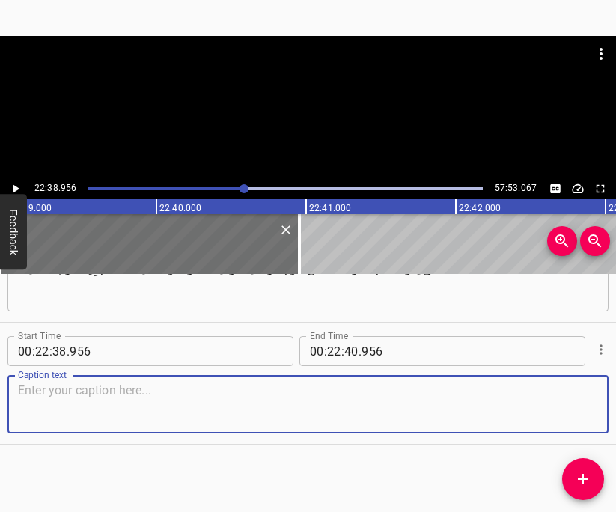
paste textarea "إنها مشكلة بالمناسبة لكم ولي. إن نحن لا نحفظ الوعود جيدًا"
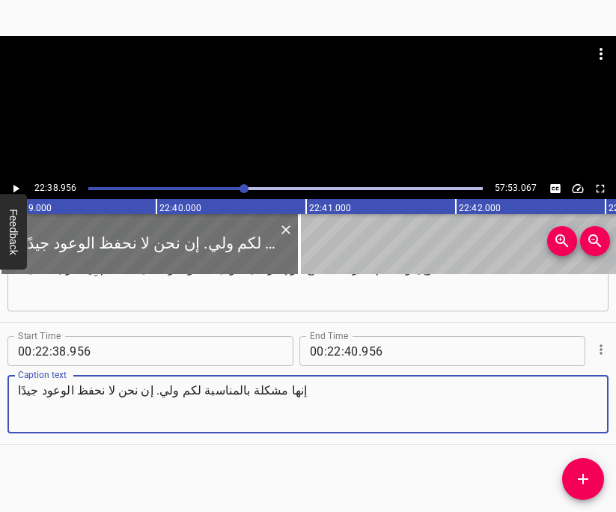
type textarea "إنها مشكلة بالمناسبة لكم ولي. إن نحن لا نحفظ الوعود جيدًا"
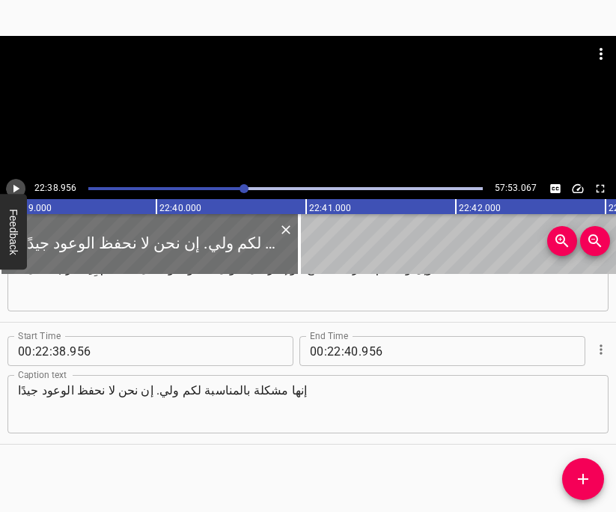
click at [15, 190] on icon "Play/Pause" at bounding box center [16, 189] width 6 height 8
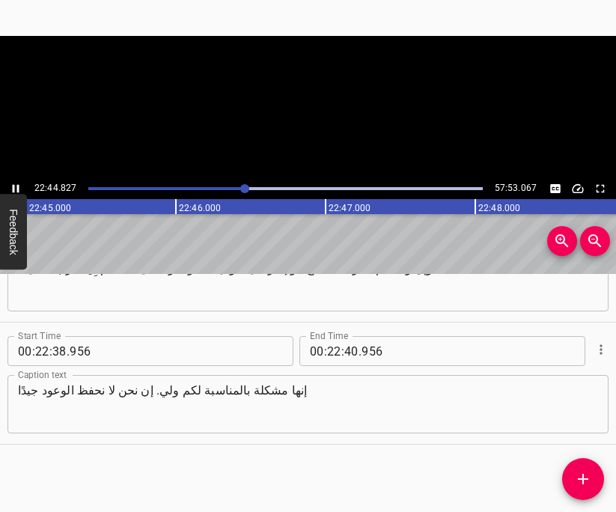
click at [15, 190] on icon "Play/Pause" at bounding box center [15, 188] width 13 height 13
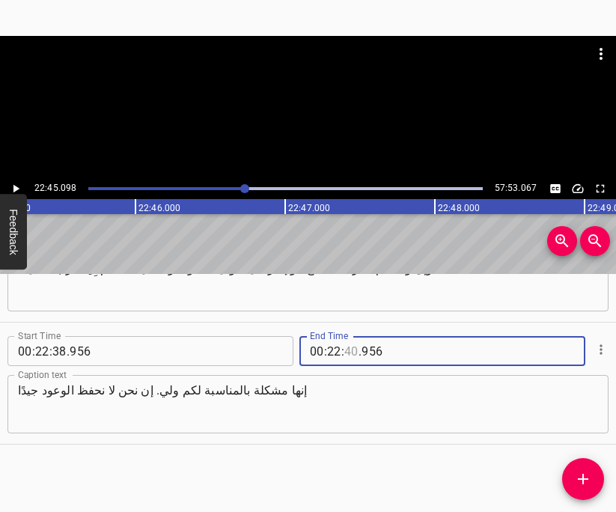
click at [347, 351] on input "number" at bounding box center [352, 351] width 14 height 30
type input "45"
type input "098"
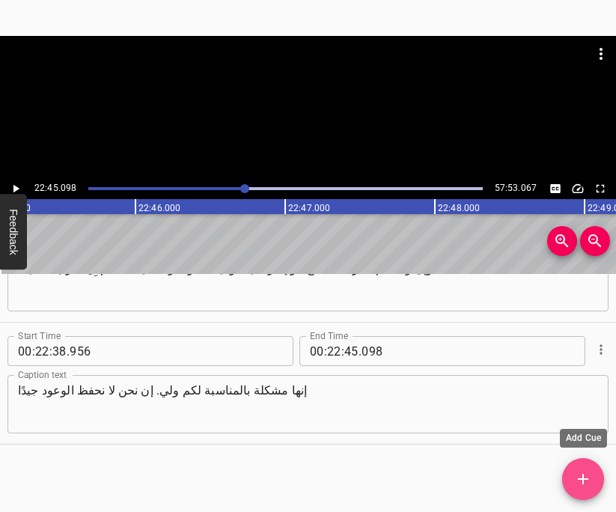
click at [579, 471] on icon "Add Cue" at bounding box center [584, 479] width 18 height 18
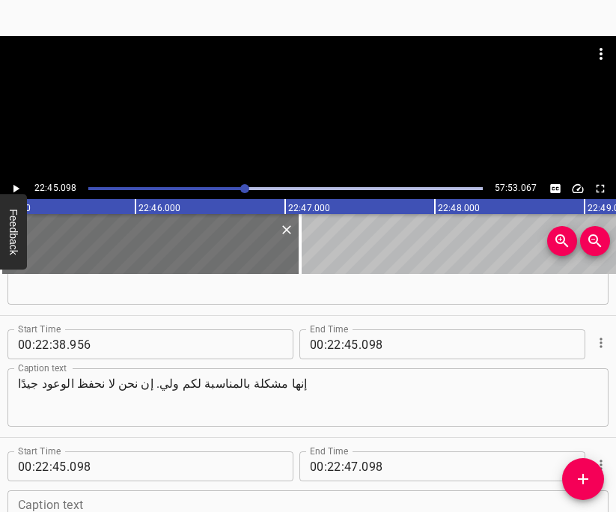
scroll to position [17658, 0]
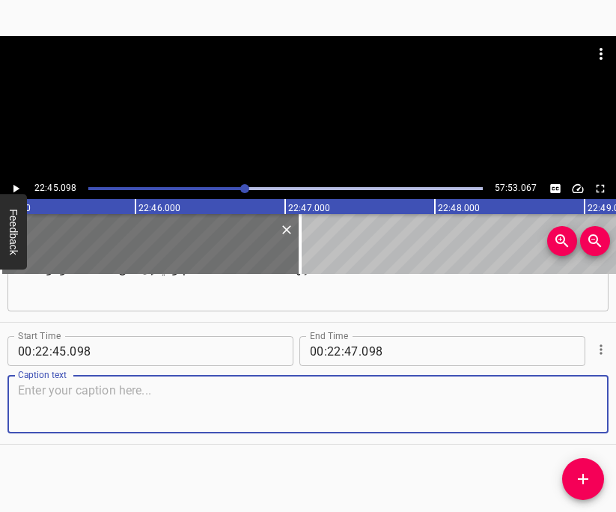
paste textarea "كم من مرة وعدتم الله بشيء وبعد يوم خرقتم عهودكم؟ لأن، كما ترون، لأن الخلاص لا ي…"
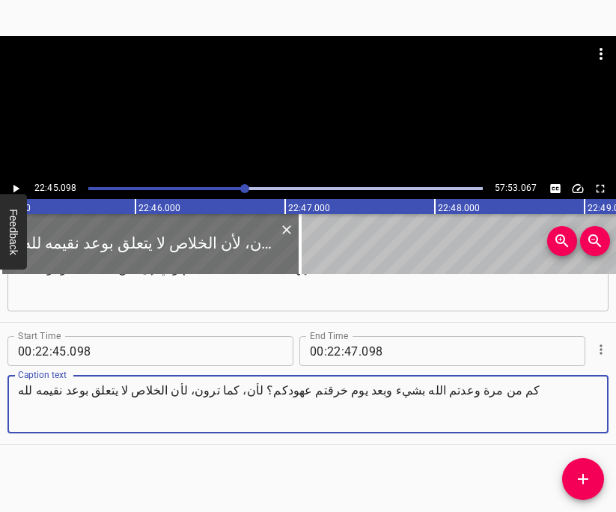
type textarea "كم من مرة وعدتم الله بشيء وبعد يوم خرقتم عهودكم؟ لأن، كما ترون، لأن الخلاص لا ي…"
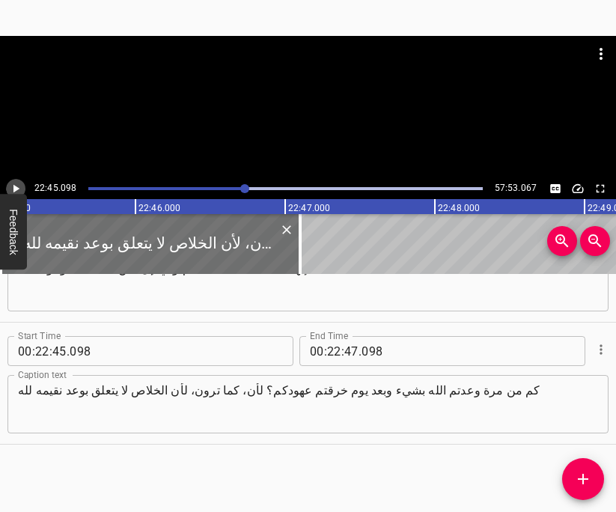
click at [19, 187] on icon "Play/Pause" at bounding box center [15, 188] width 13 height 13
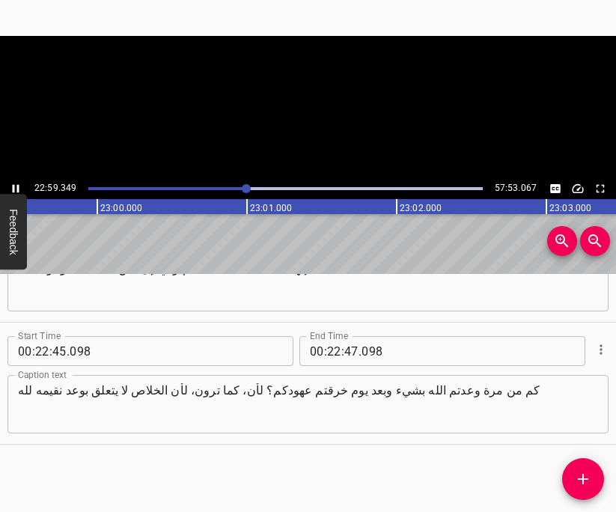
click at [19, 187] on icon "Play/Pause" at bounding box center [16, 189] width 7 height 8
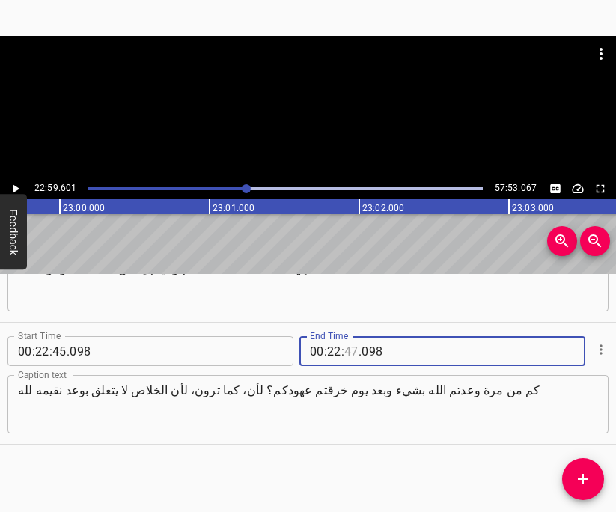
click at [345, 351] on input "number" at bounding box center [352, 351] width 14 height 30
type input "59"
type input "601"
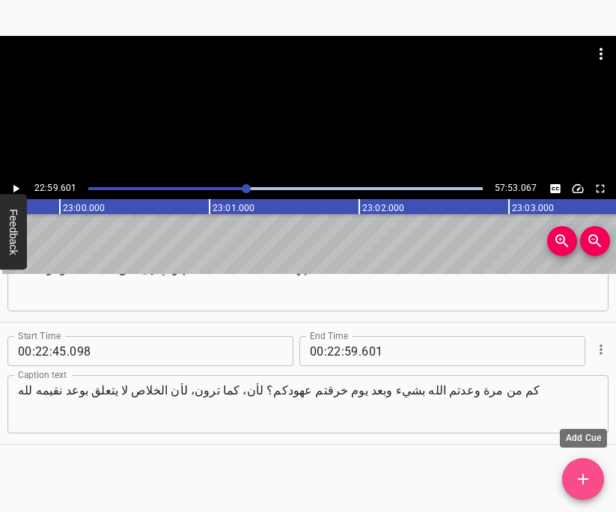
click at [575, 490] on button "Add Cue" at bounding box center [584, 479] width 42 height 42
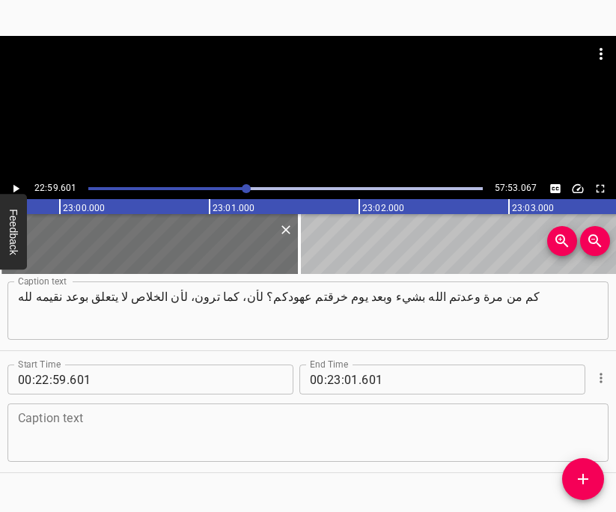
scroll to position [17780, 0]
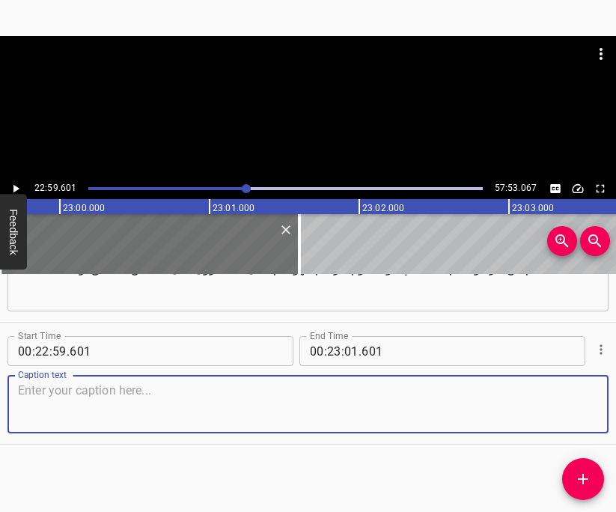
paste textarea "إنما يتعلق بوعد يقيمه [DEMOGRAPHIC_DATA] معنا. فعلينا فعل ما وعظتنا به الأخت جِ…"
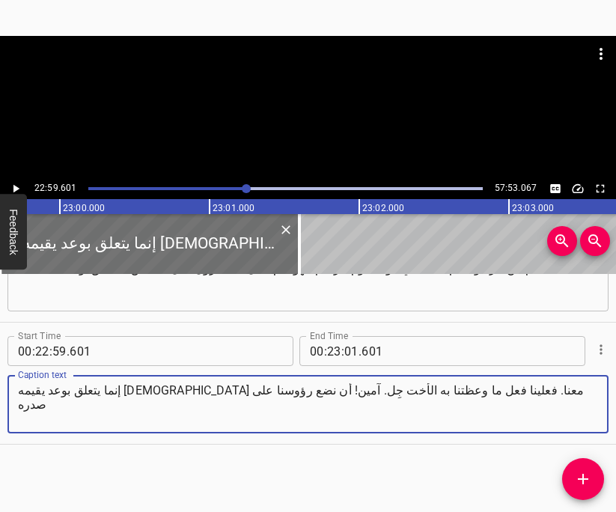
type textarea "إنما يتعلق بوعد يقيمه [DEMOGRAPHIC_DATA] معنا. فعلينا فعل ما وعظتنا به الأخت جِ…"
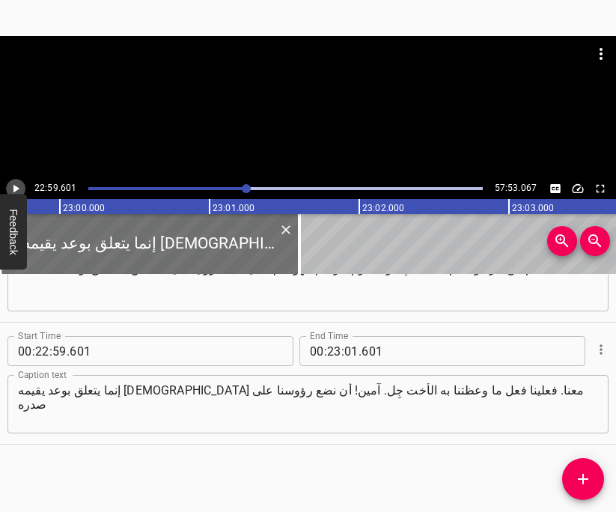
click at [13, 190] on icon "Play/Pause" at bounding box center [16, 189] width 6 height 8
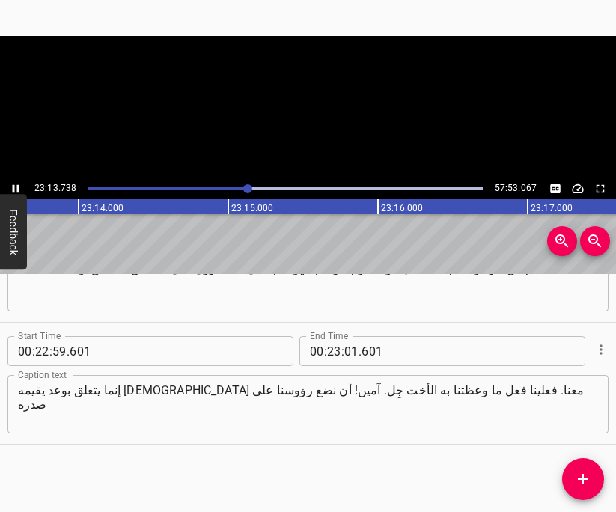
click at [13, 190] on icon "Play/Pause" at bounding box center [16, 189] width 7 height 8
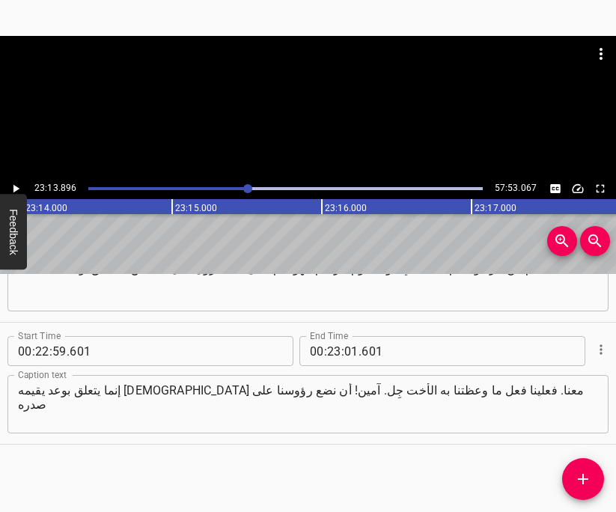
scroll to position [0, 208820]
click at [14, 187] on icon "Play/Pause" at bounding box center [16, 189] width 6 height 8
click at [14, 187] on icon "Play/Pause" at bounding box center [16, 189] width 7 height 8
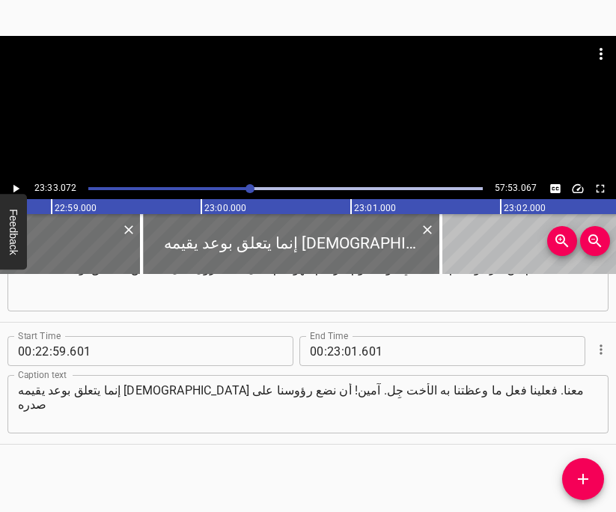
scroll to position [0, 206542]
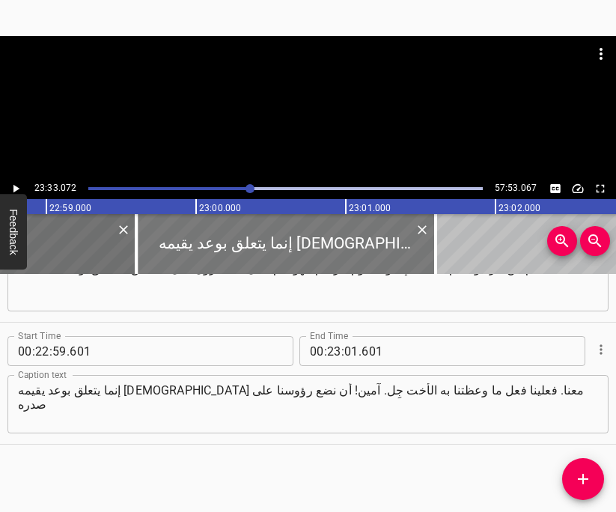
click at [157, 239] on div at bounding box center [286, 244] width 300 height 60
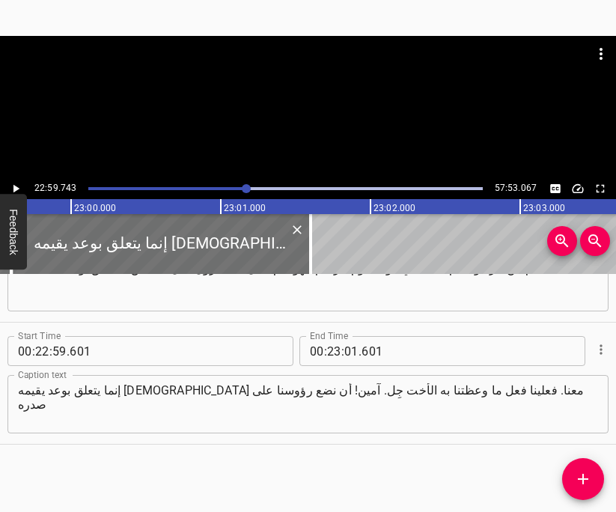
scroll to position [0, 206700]
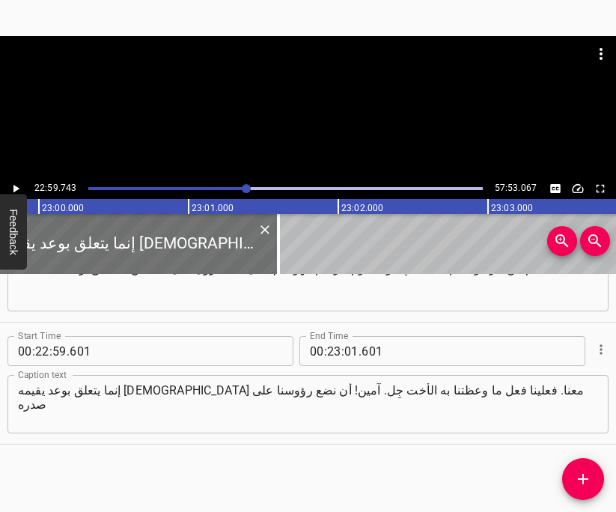
click at [11, 188] on icon "Play/Pause" at bounding box center [15, 188] width 13 height 13
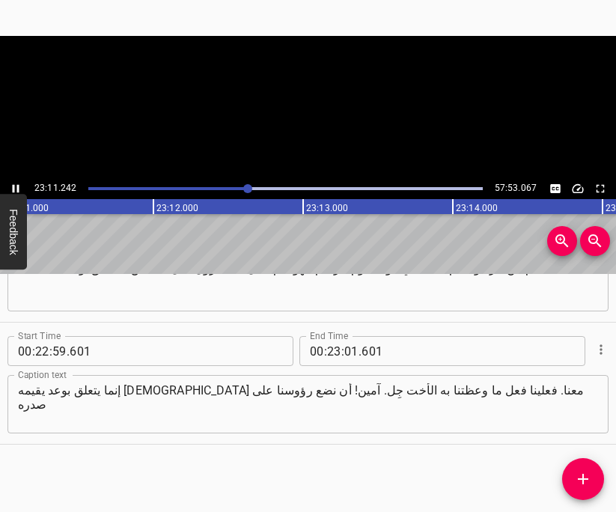
click at [11, 188] on icon "Play/Pause" at bounding box center [15, 188] width 13 height 13
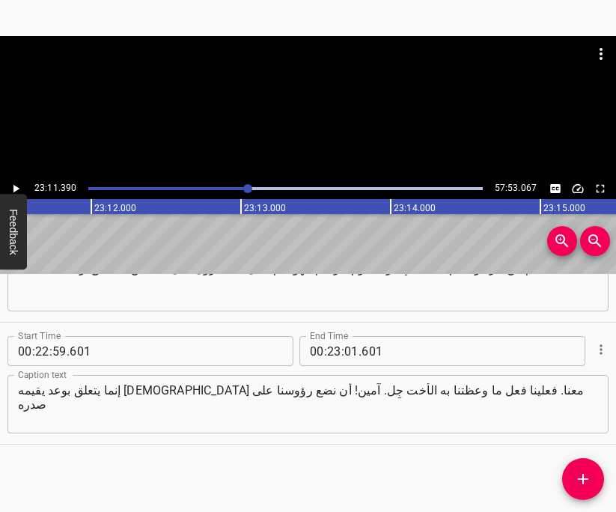
click at [11, 188] on icon "Play/Pause" at bounding box center [15, 188] width 13 height 13
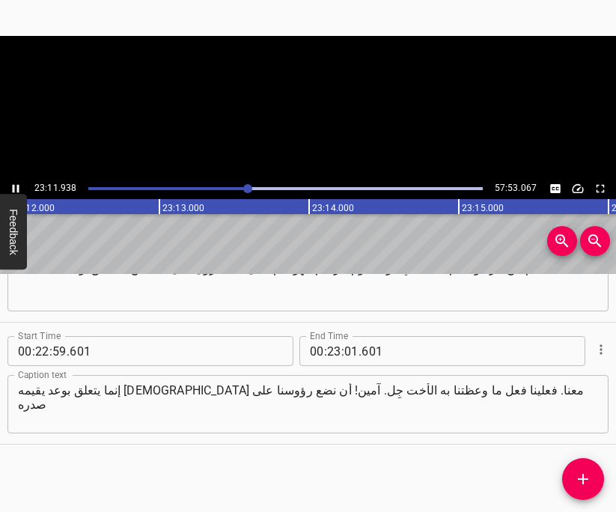
click at [11, 188] on icon "Play/Pause" at bounding box center [15, 188] width 13 height 13
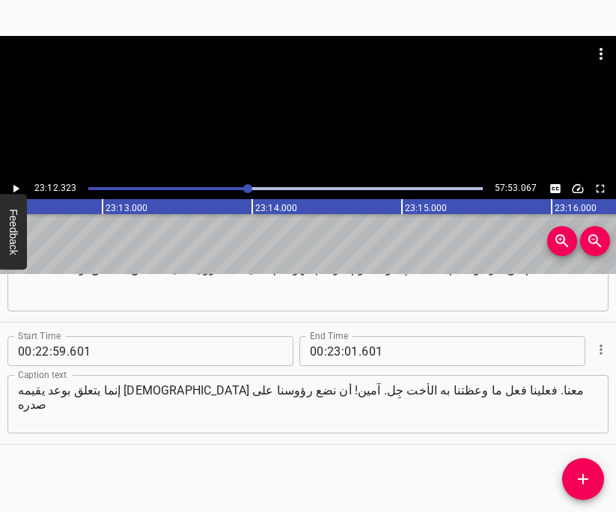
scroll to position [0, 208584]
click at [347, 351] on input "number" at bounding box center [352, 351] width 14 height 30
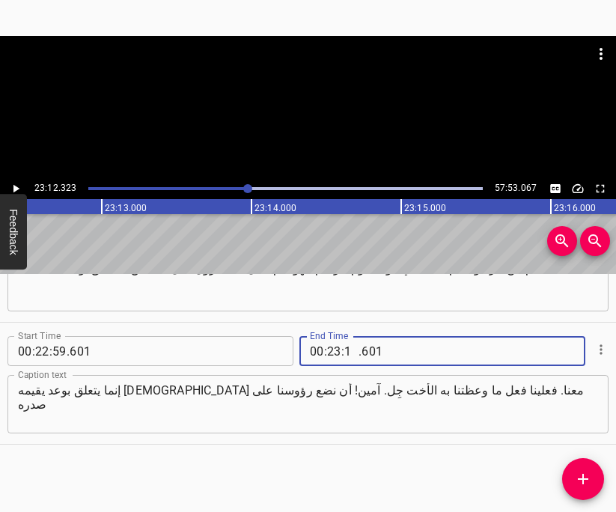
type input "12"
type input "323"
click at [581, 497] on button "Add Cue" at bounding box center [584, 479] width 42 height 42
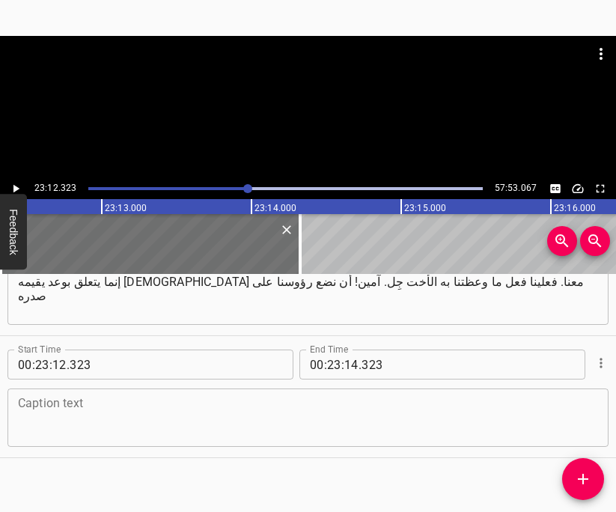
scroll to position [17902, 0]
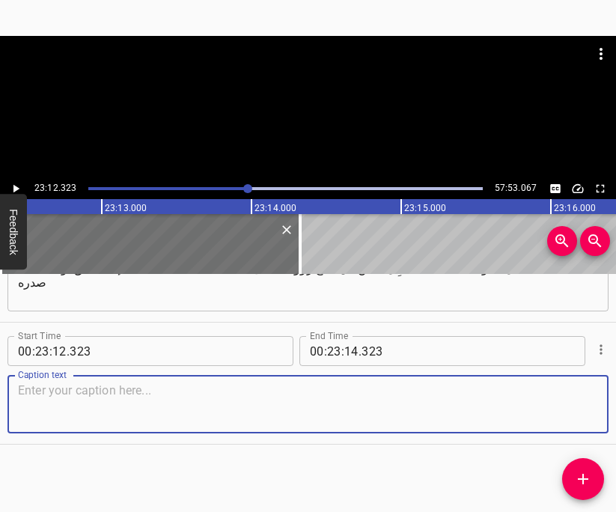
paste textarea "وأن نثق به. الله يخلص. الله ينتصر. الله يصنع كل ما هو مجيد وجميل. [00:23:21] وع…"
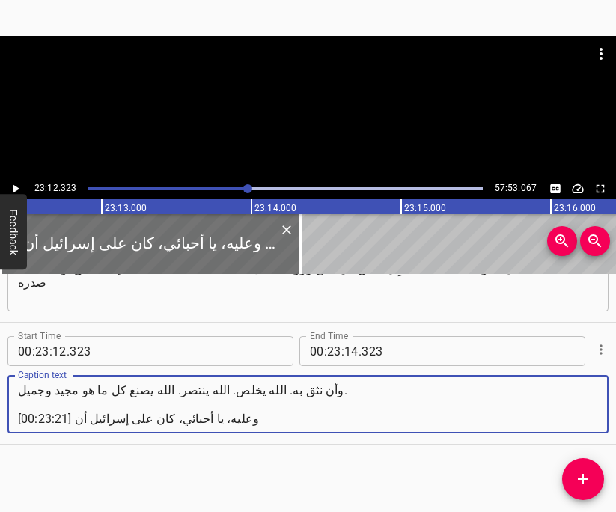
drag, startPoint x: 73, startPoint y: 419, endPoint x: -10, endPoint y: 419, distance: 83.9
click at [0, 419] on html "Caption Editor Batch Transcribe Login Sign Up Privacy Contact 23:12.323 57:53.0…" at bounding box center [308, 256] width 616 height 512
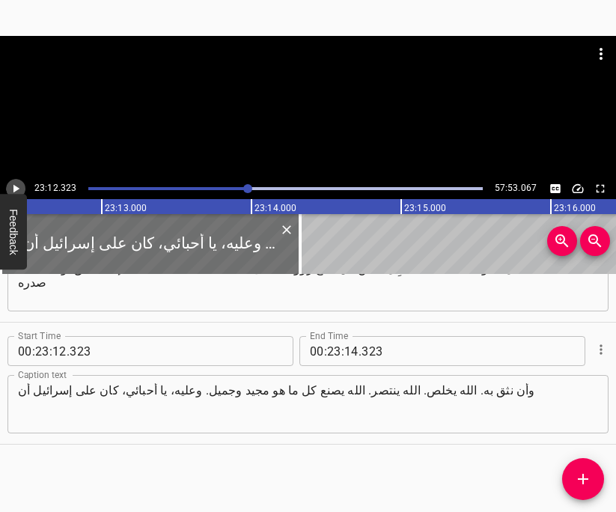
click at [19, 187] on icon "Play/Pause" at bounding box center [15, 188] width 13 height 13
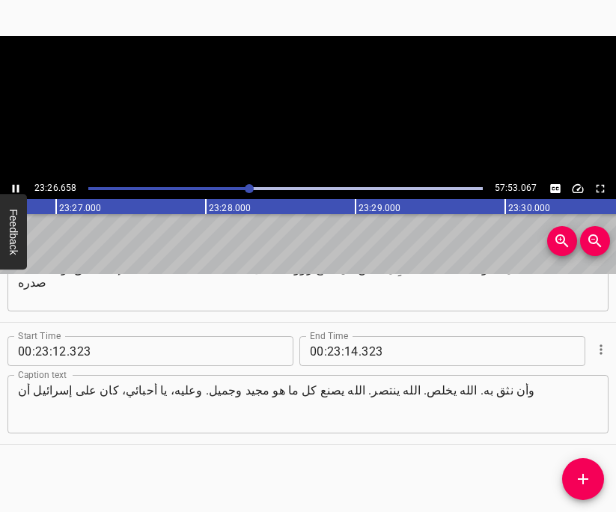
click at [8, 194] on button "Feedback" at bounding box center [13, 232] width 27 height 76
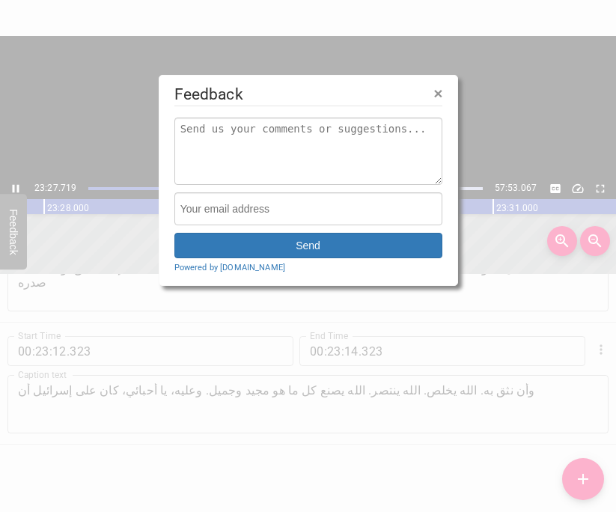
click at [8, 193] on div at bounding box center [308, 256] width 616 height 512
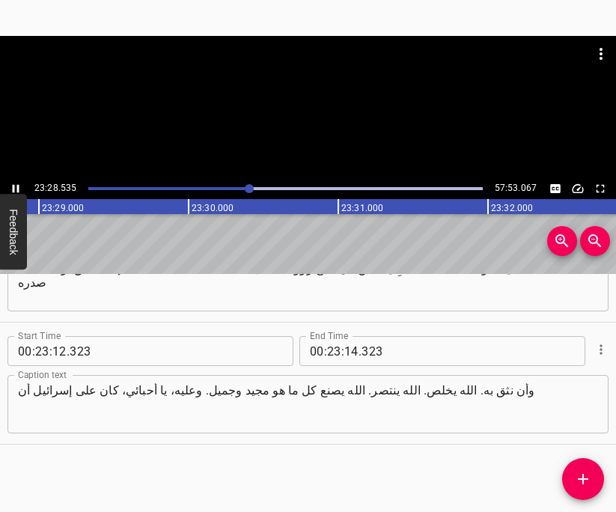
click at [16, 190] on icon "Play/Pause" at bounding box center [15, 188] width 13 height 13
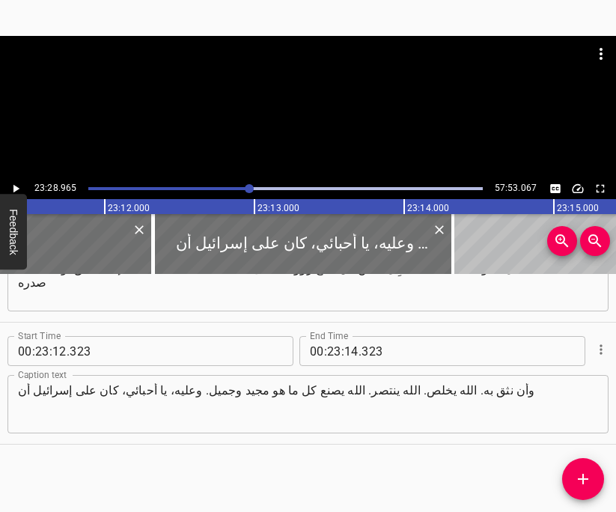
scroll to position [0, 208423]
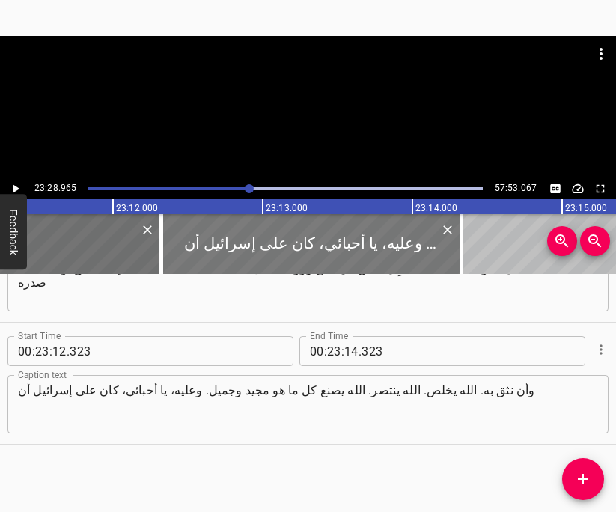
click at [235, 222] on div at bounding box center [312, 244] width 300 height 60
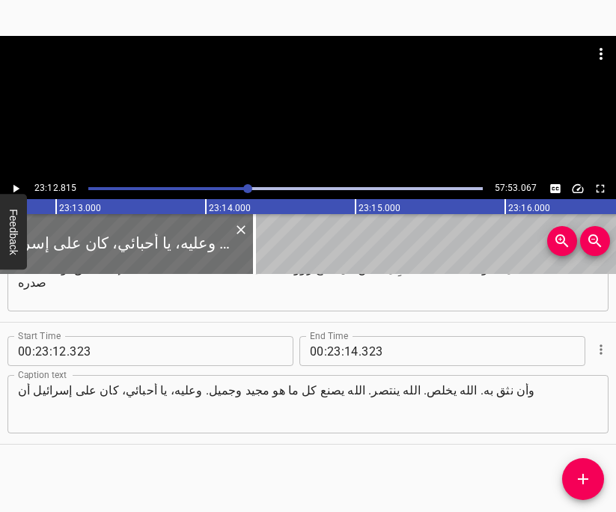
scroll to position [0, 208658]
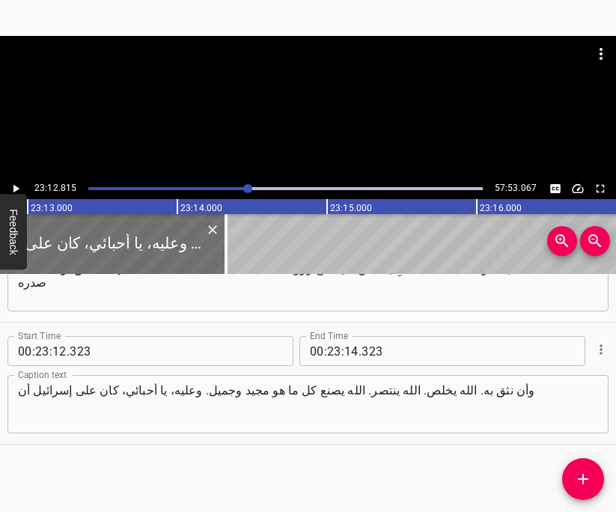
click at [16, 185] on icon "Play/Pause" at bounding box center [15, 188] width 13 height 13
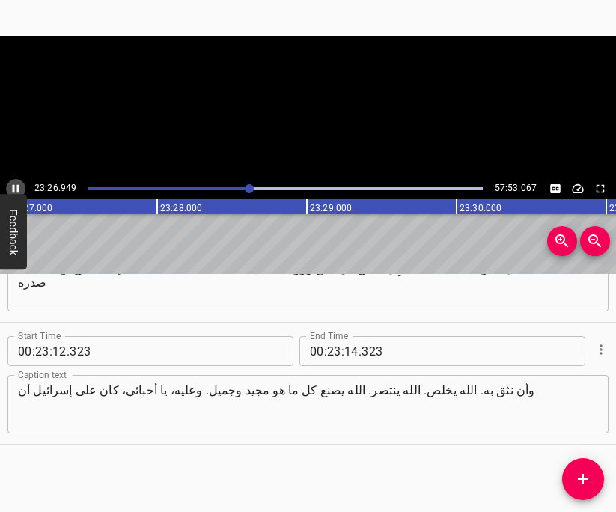
click at [15, 187] on icon "Play/Pause" at bounding box center [15, 188] width 13 height 13
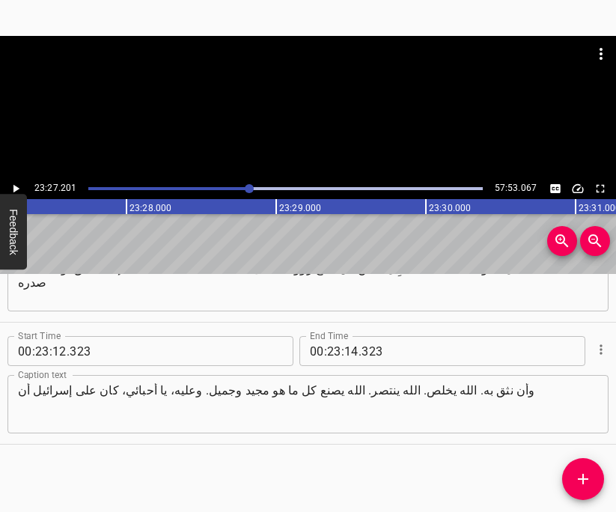
scroll to position [0, 210813]
click at [273, 401] on textarea "وأن نثق به. الله يخلص. الله ينتصر. الله يصنع كل ما هو مجيد وجميل. وعليه، يا أحب…" at bounding box center [308, 405] width 581 height 43
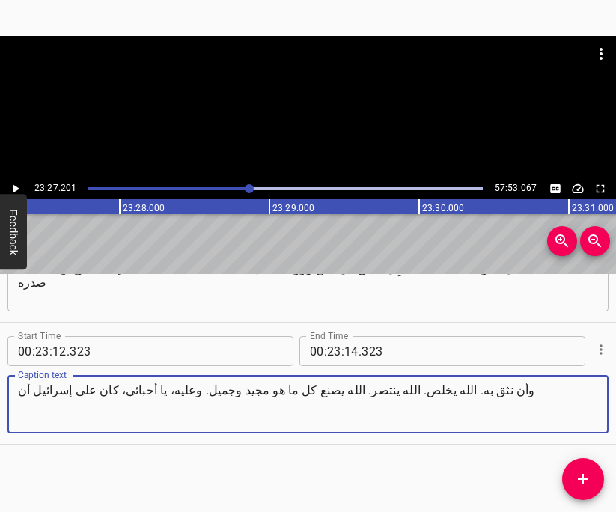
click at [273, 401] on textarea "وأن نثق به. الله يخلص. الله ينتصر. الله يصنع كل ما هو مجيد وجميل. وعليه، يا أحب…" at bounding box center [308, 405] width 581 height 43
paste textarea "[00:23:21] وعليه، يا أحبائي، كان على إسرائيل أن .. ماذا؟"
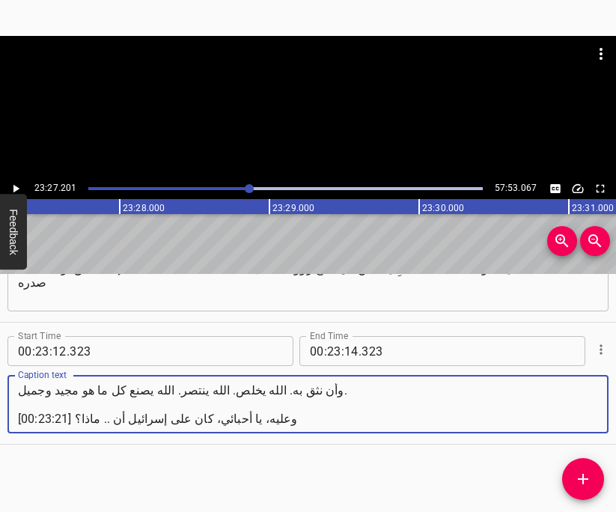
drag, startPoint x: 73, startPoint y: 422, endPoint x: -10, endPoint y: 412, distance: 83.8
click at [0, 412] on html "Caption Editor Batch Transcribe Login Sign Up Privacy Contact 23:27.201 57:53.0…" at bounding box center [308, 256] width 616 height 512
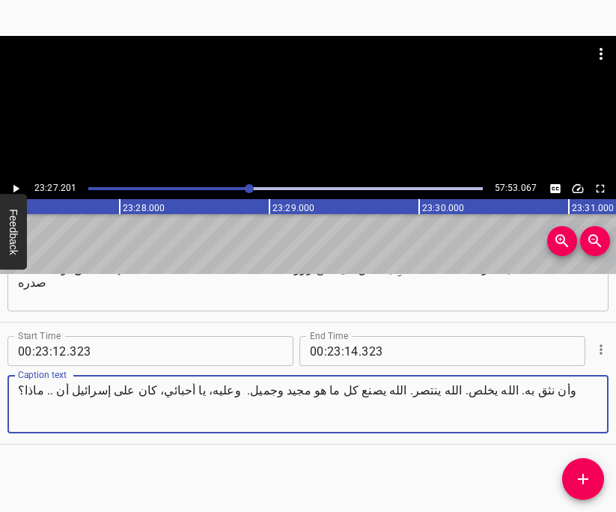
type textarea "وأن نثق به. الله يخلص. الله ينتصر. الله يصنع كل ما هو مجيد وجميل. وعليه، يا أحب…"
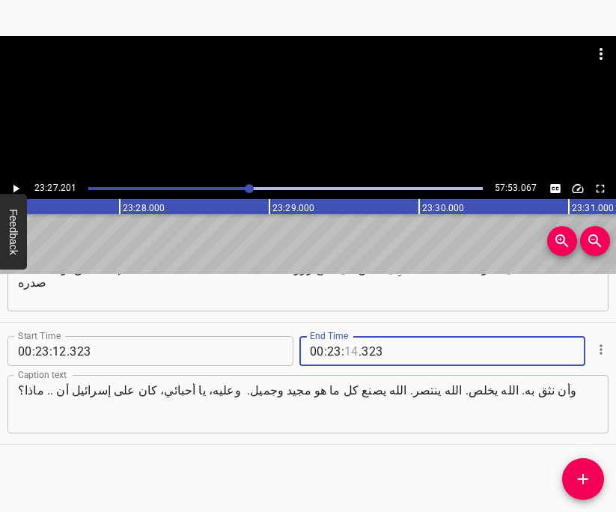
click at [353, 354] on input "number" at bounding box center [352, 351] width 14 height 30
type input "27"
type input "201"
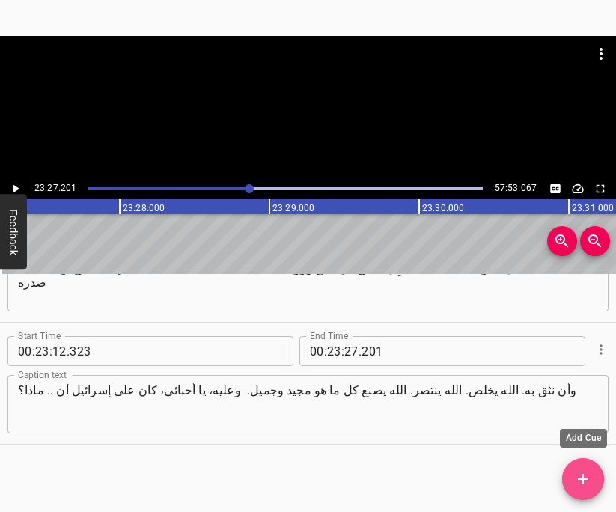
click at [591, 480] on icon "Add Cue" at bounding box center [584, 479] width 18 height 18
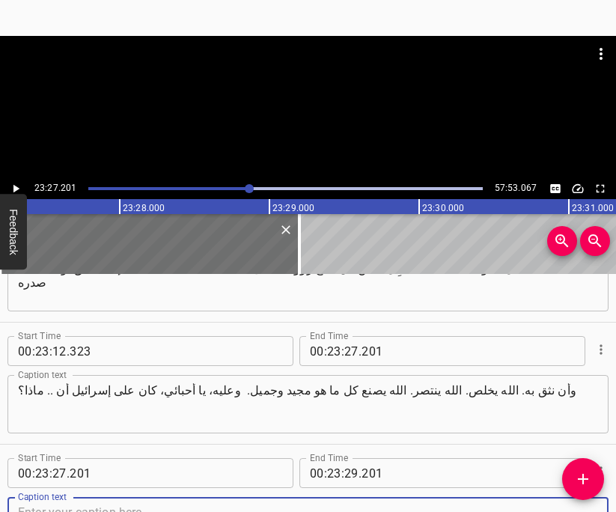
scroll to position [17909, 0]
